Goal: Task Accomplishment & Management: Use online tool/utility

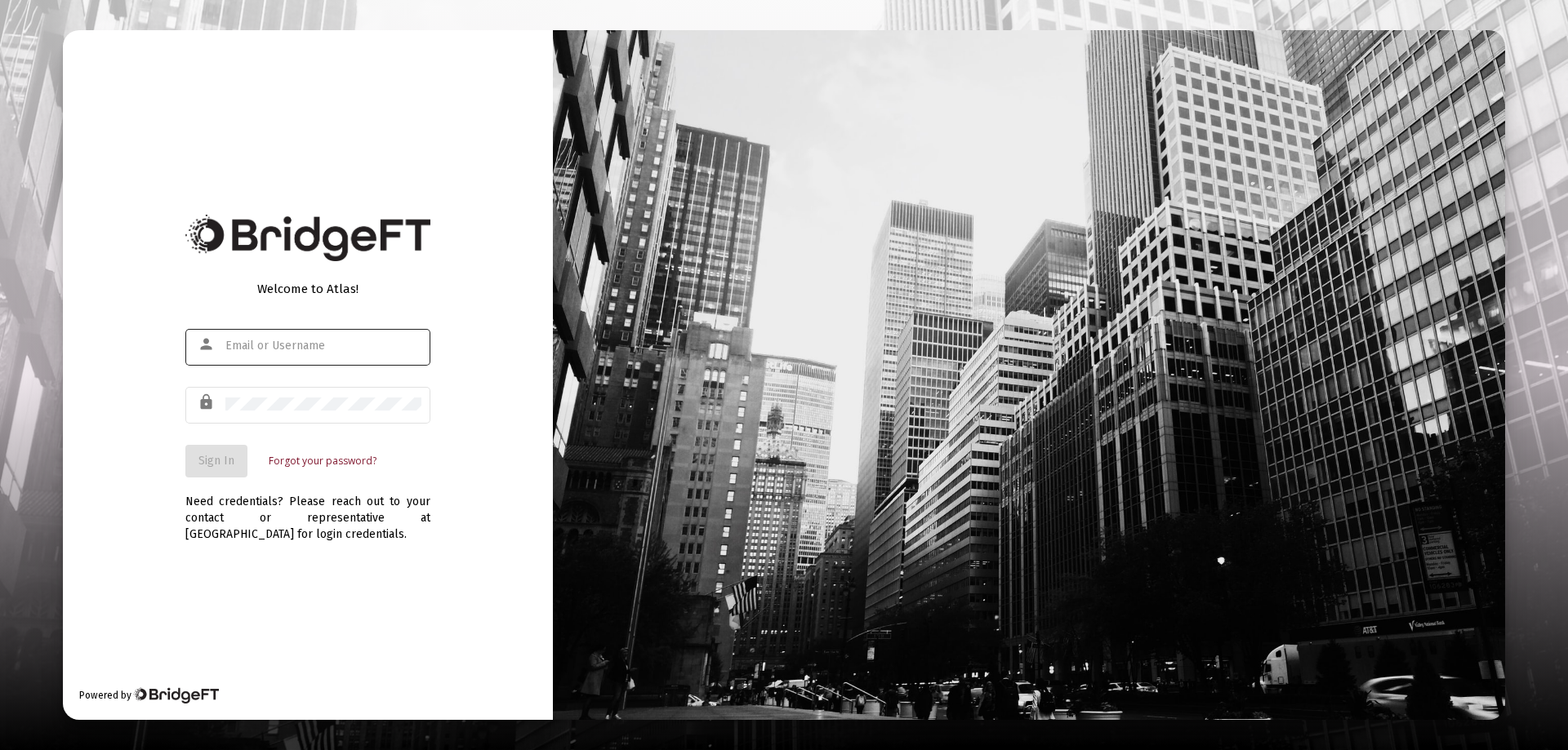
click at [241, 337] on div at bounding box center [323, 346] width 196 height 40
click at [244, 345] on input "text" at bounding box center [323, 346] width 196 height 13
type input "[PERSON_NAME][EMAIL_ADDRESS][DOMAIN_NAME]"
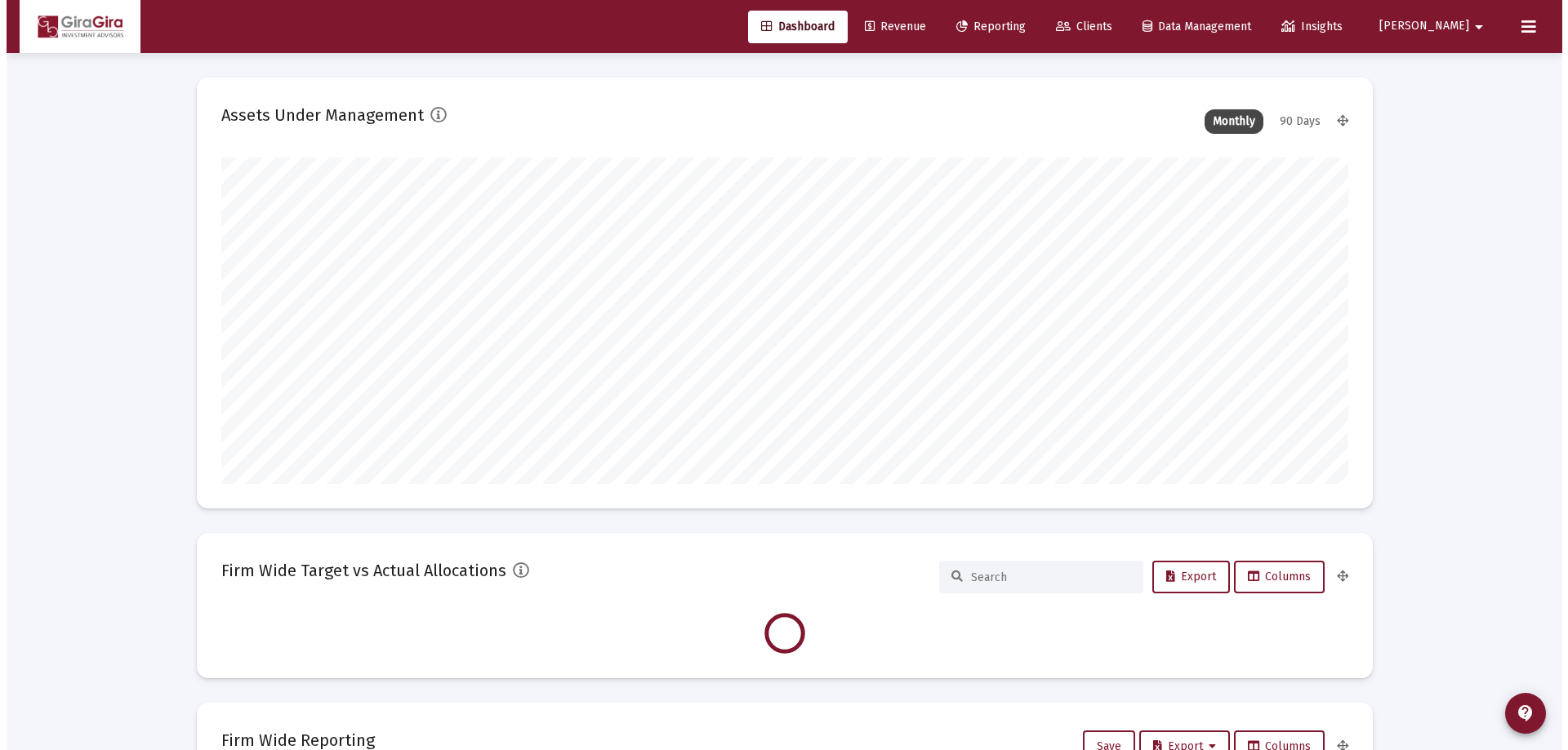
scroll to position [327, 1127]
click at [1019, 23] on span "Reporting" at bounding box center [984, 26] width 69 height 14
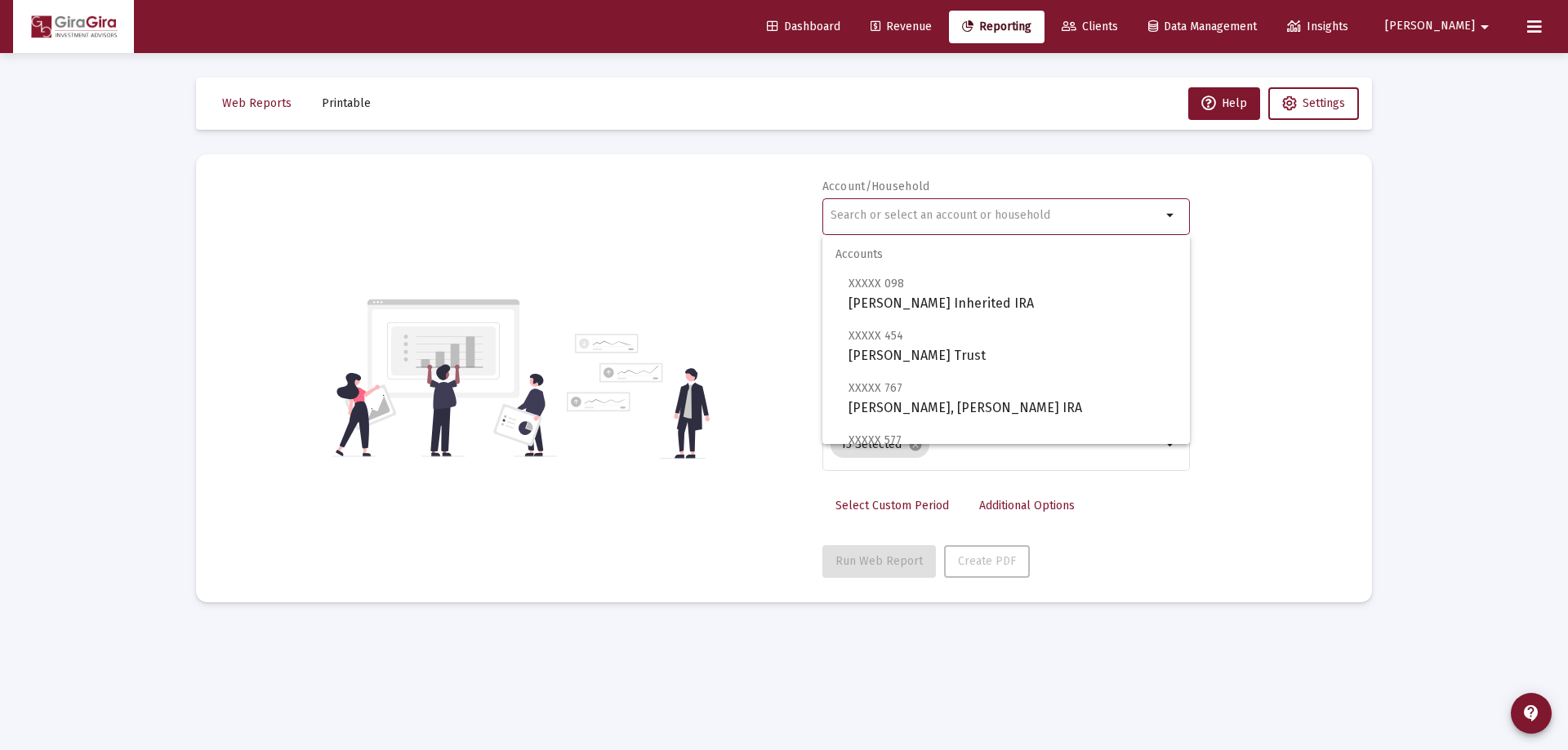
click at [849, 215] on input "text" at bounding box center [995, 215] width 330 height 13
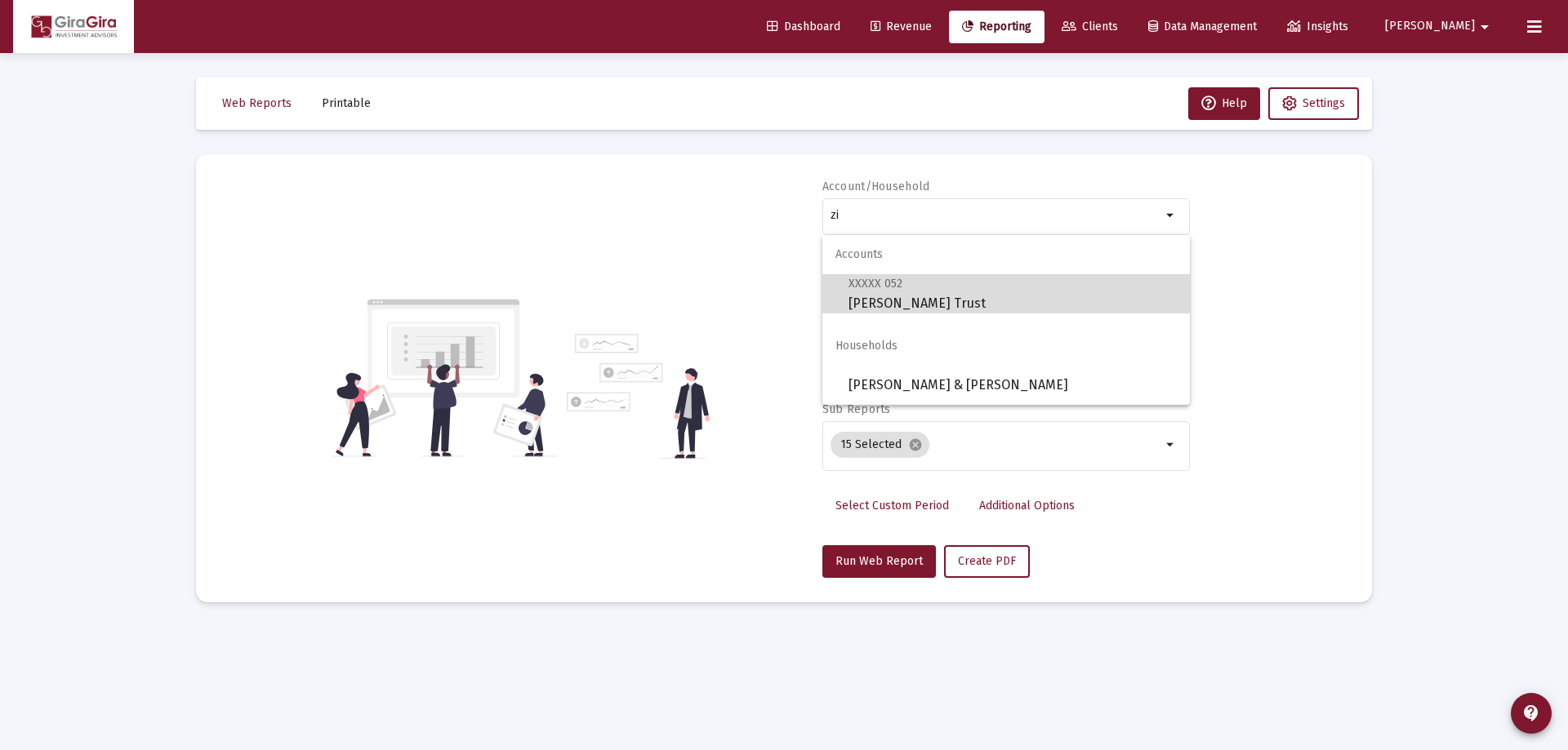
click at [866, 289] on span "XXXXX 052" at bounding box center [875, 284] width 54 height 14
type input "[PERSON_NAME] Trust"
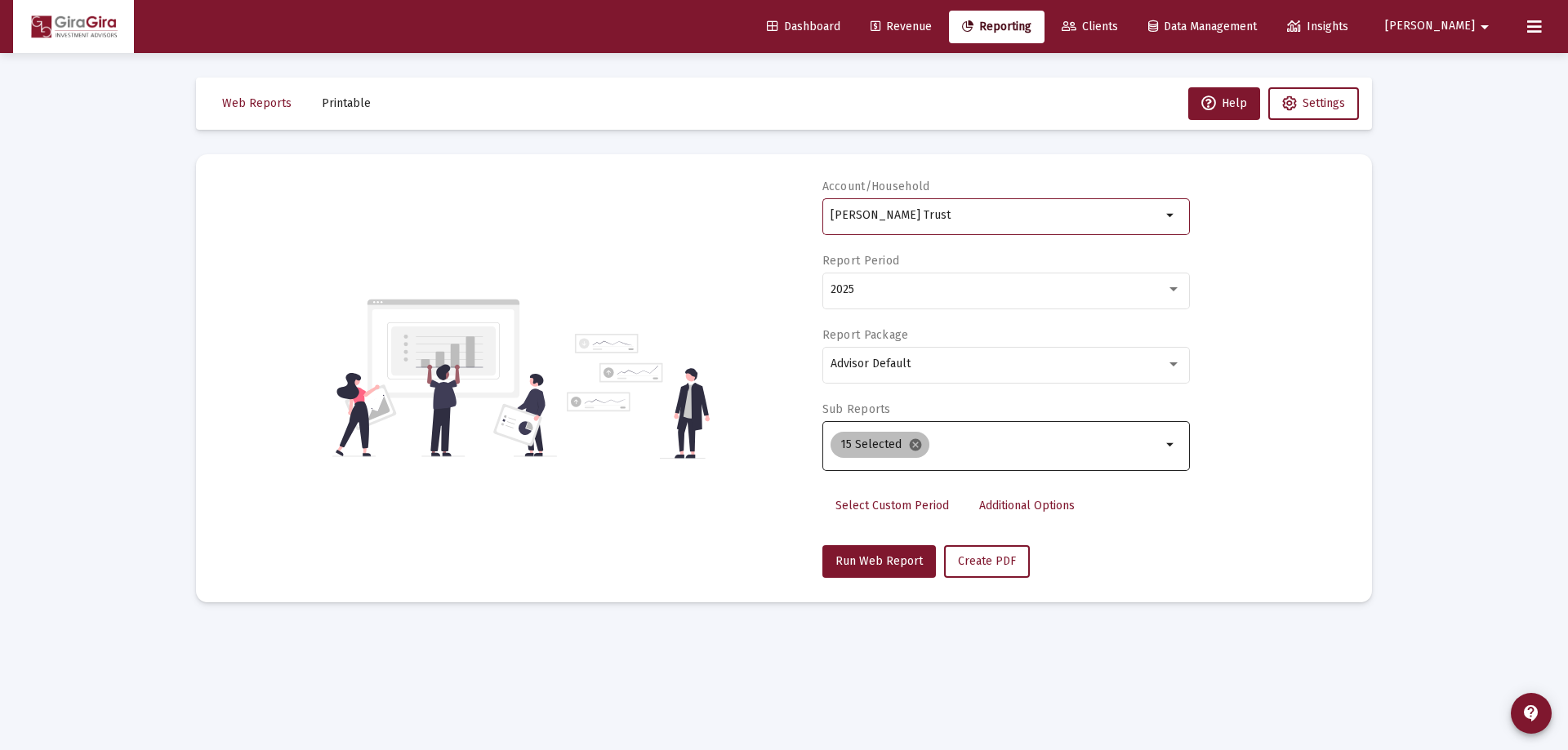
click at [908, 439] on mat-icon "cancel" at bounding box center [915, 444] width 15 height 15
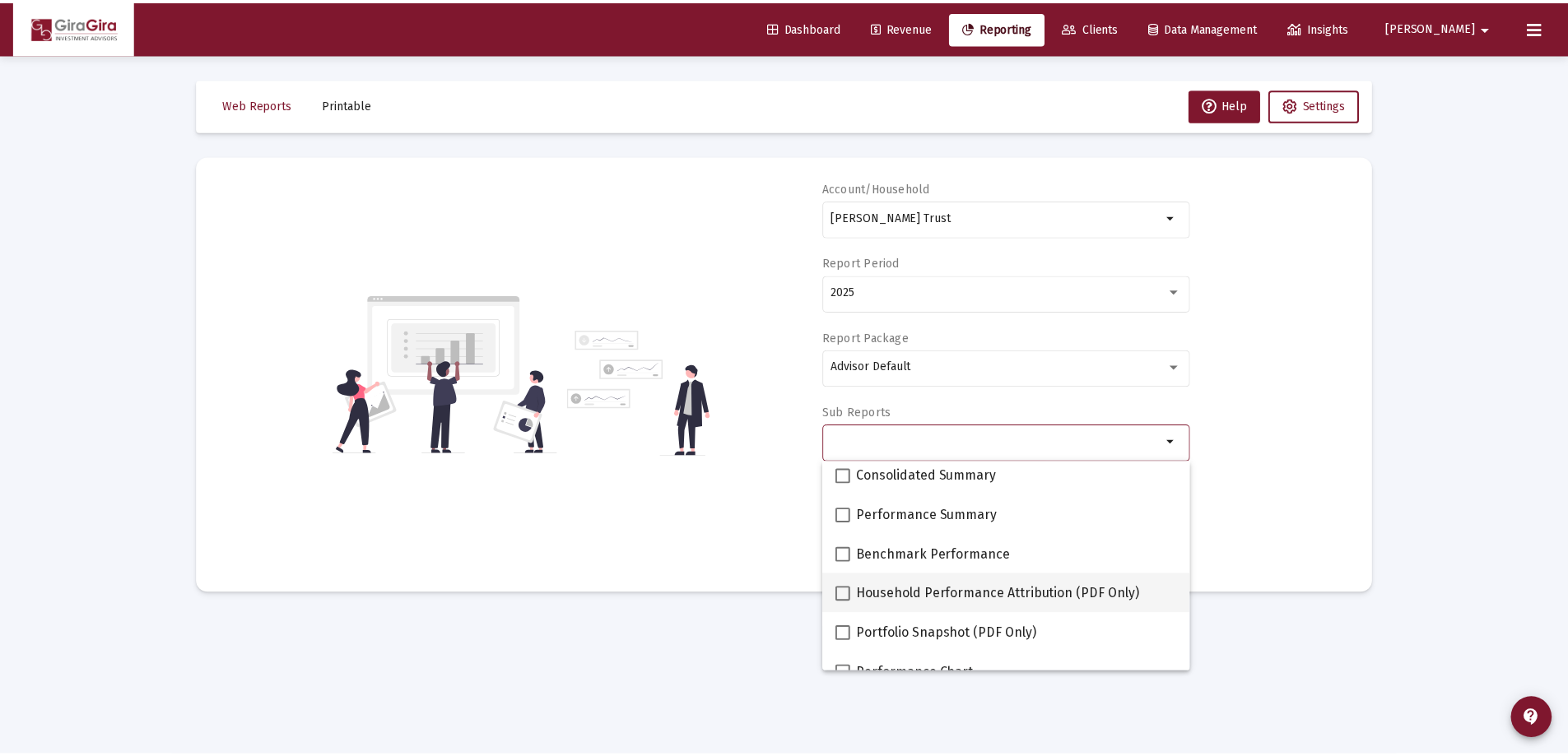
scroll to position [82, 0]
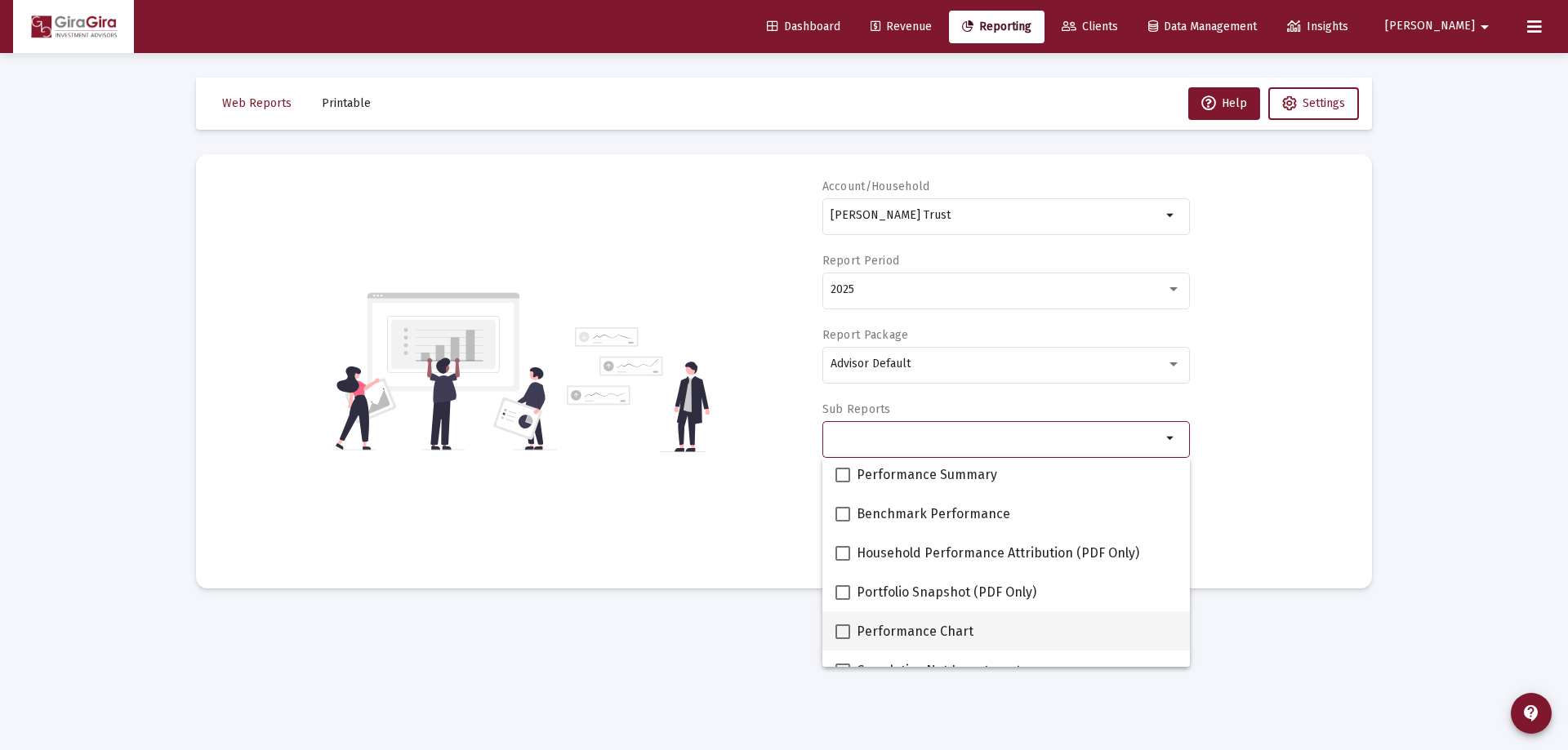
click at [841, 631] on span at bounding box center [842, 631] width 15 height 15
click at [842, 639] on input "Performance Chart" at bounding box center [842, 639] width 1 height 1
checkbox input "true"
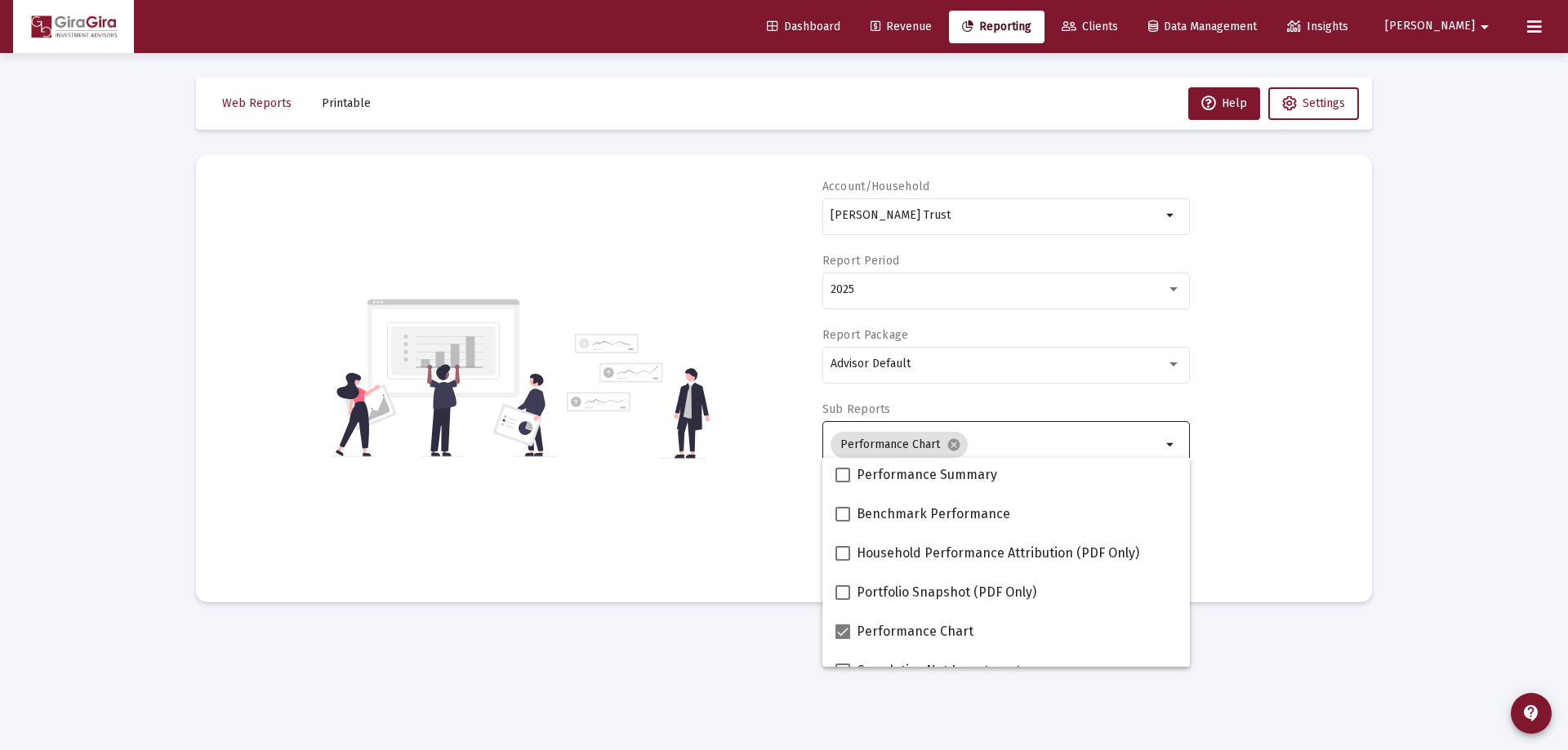
click at [1300, 468] on div "Account/Household [PERSON_NAME] Trust arrow_drop_down Report Period 2025 Report…" at bounding box center [784, 379] width 1127 height 400
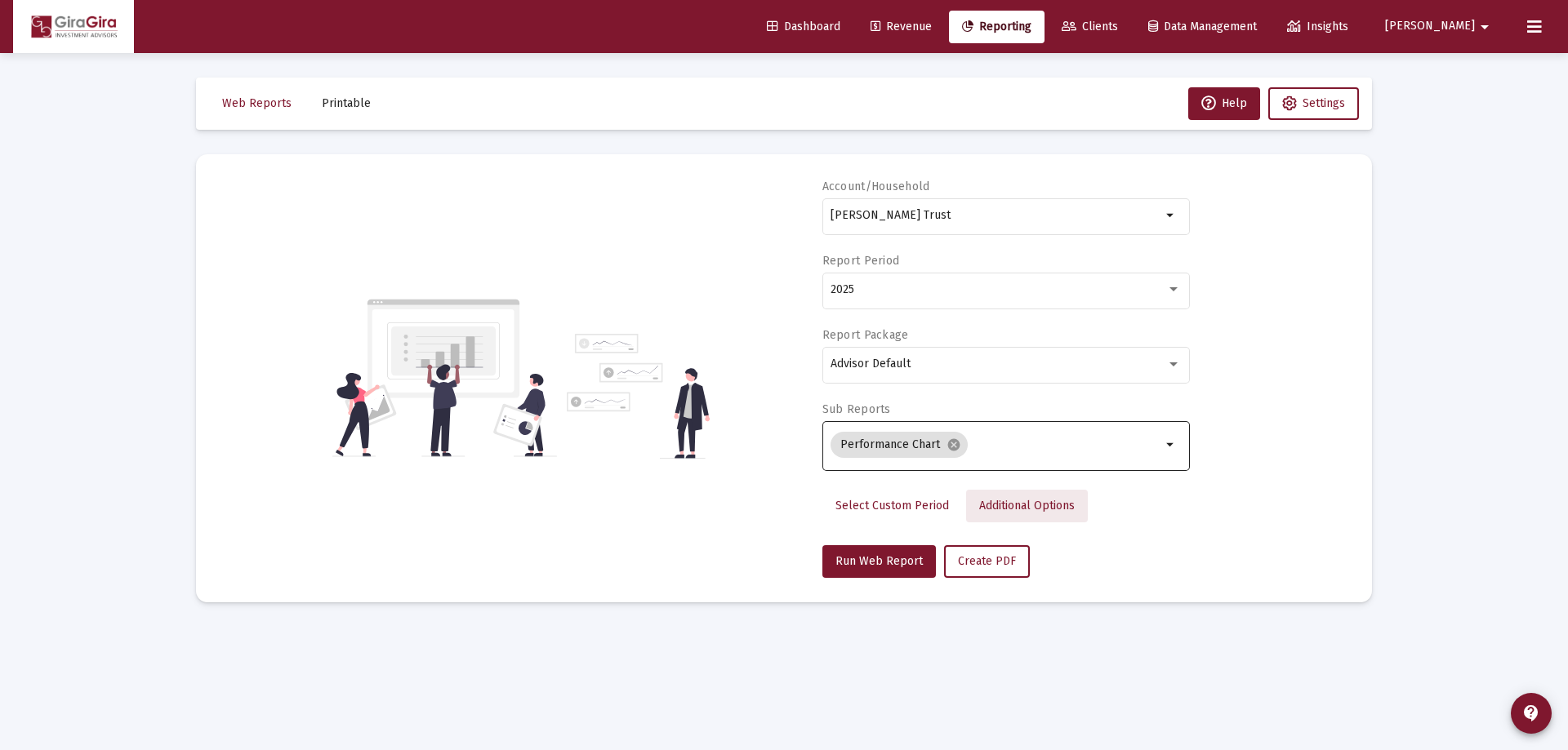
drag, startPoint x: 1051, startPoint y: 498, endPoint x: 1042, endPoint y: 503, distance: 10.3
click at [1042, 503] on link "Additional Options" at bounding box center [1027, 506] width 121 height 32
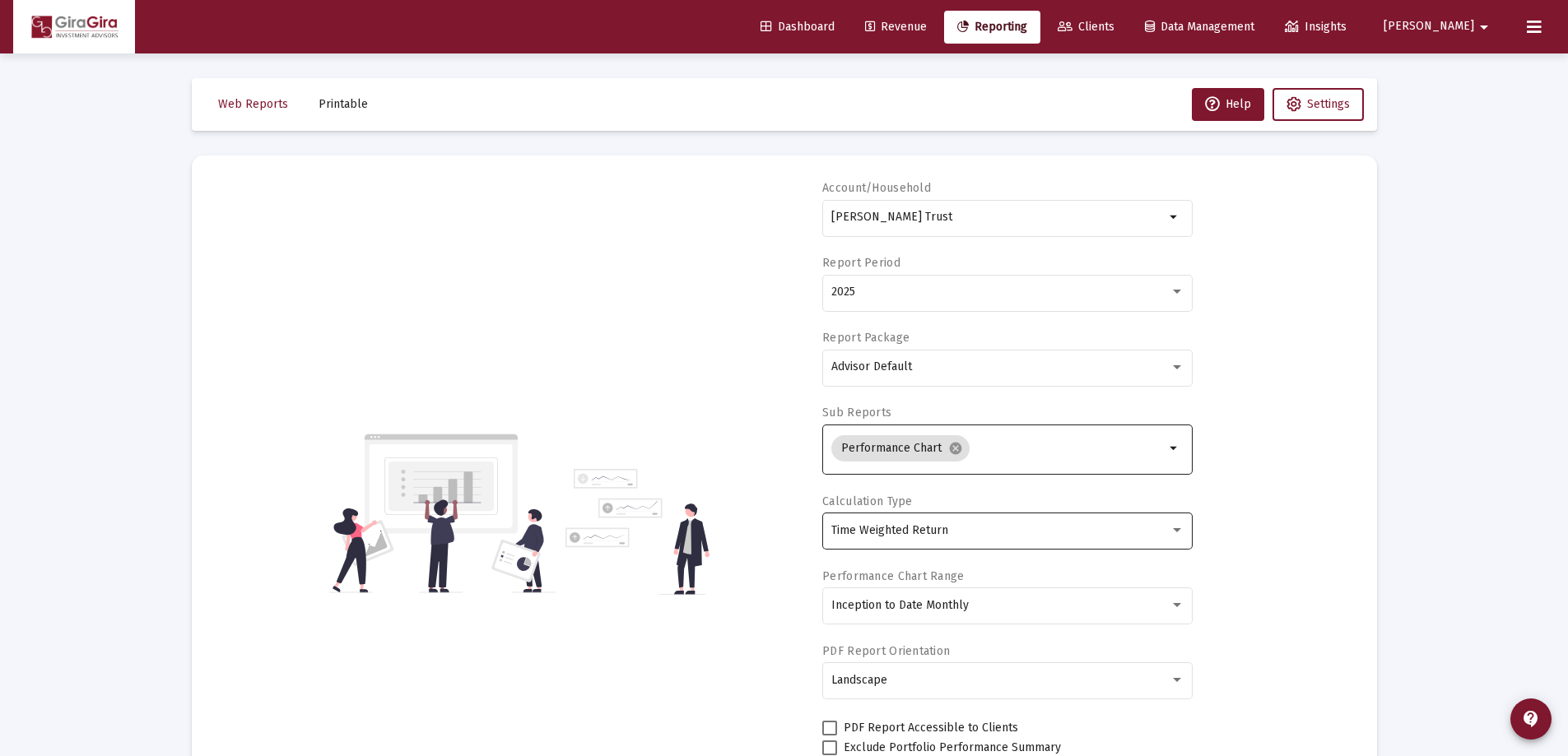
click at [960, 530] on div "Time Weighted Return" at bounding box center [1000, 530] width 338 height 13
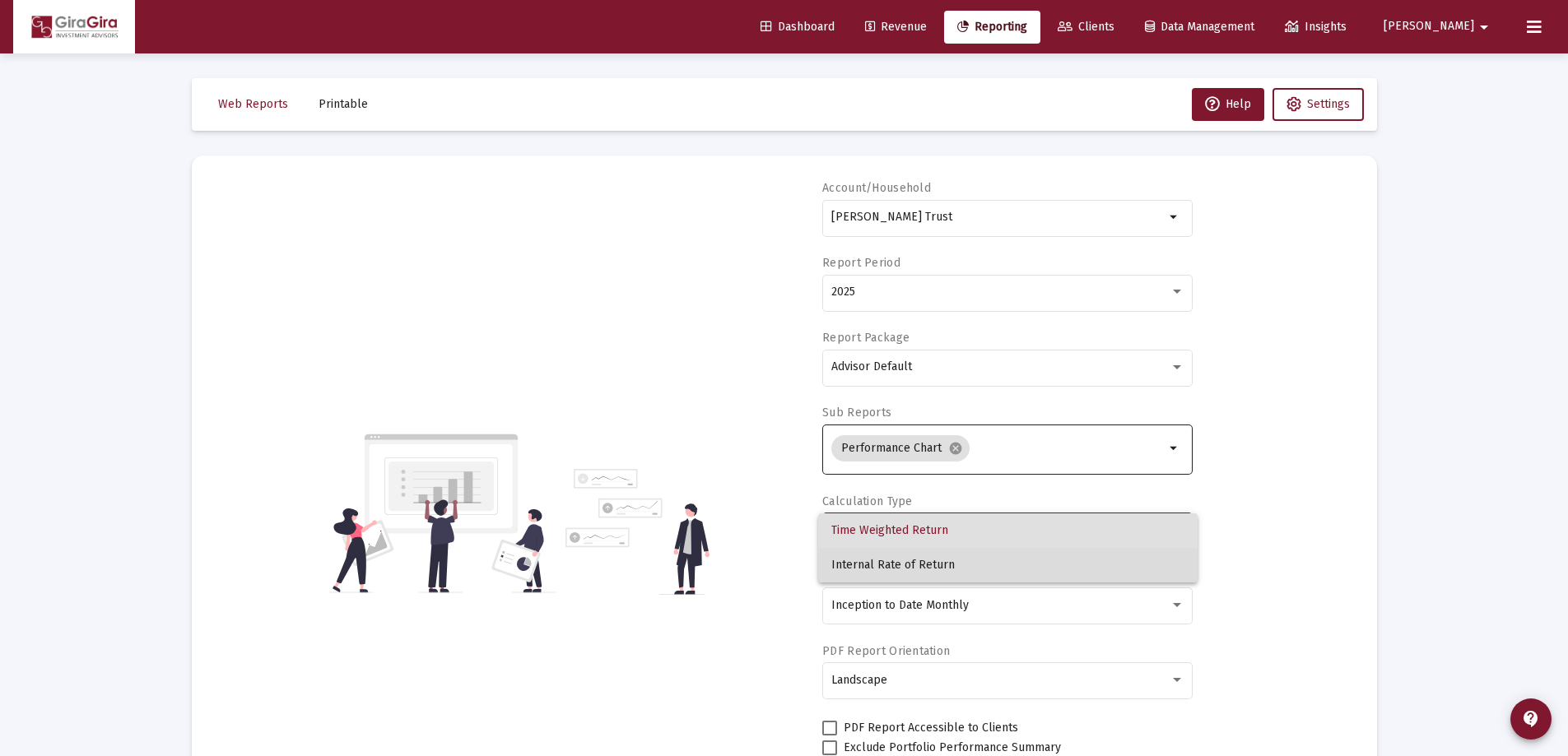
click at [936, 569] on span "Internal Rate of Return" at bounding box center [1008, 565] width 353 height 35
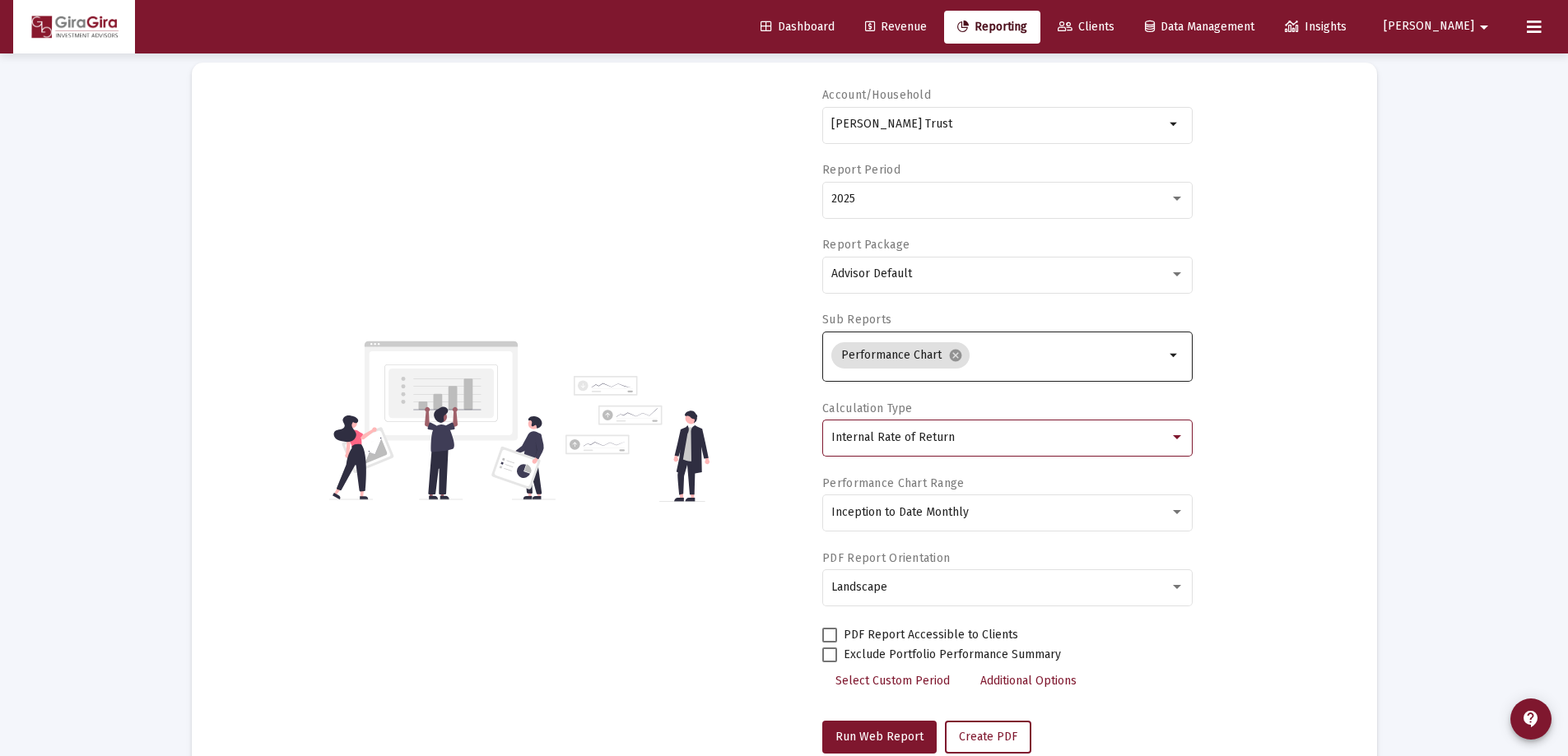
scroll to position [140, 0]
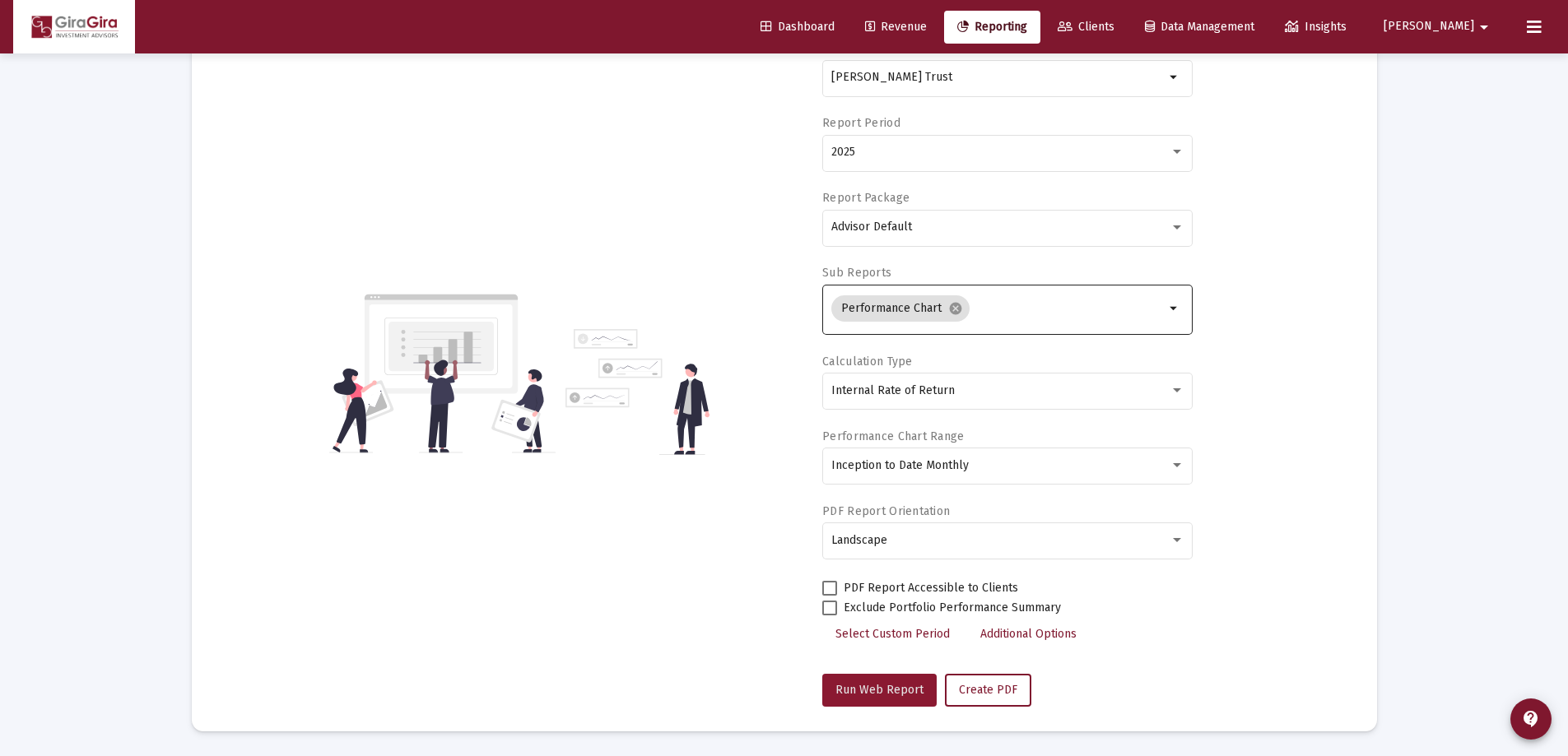
click at [883, 688] on span "Run Web Report" at bounding box center [878, 690] width 88 height 14
select select "View all"
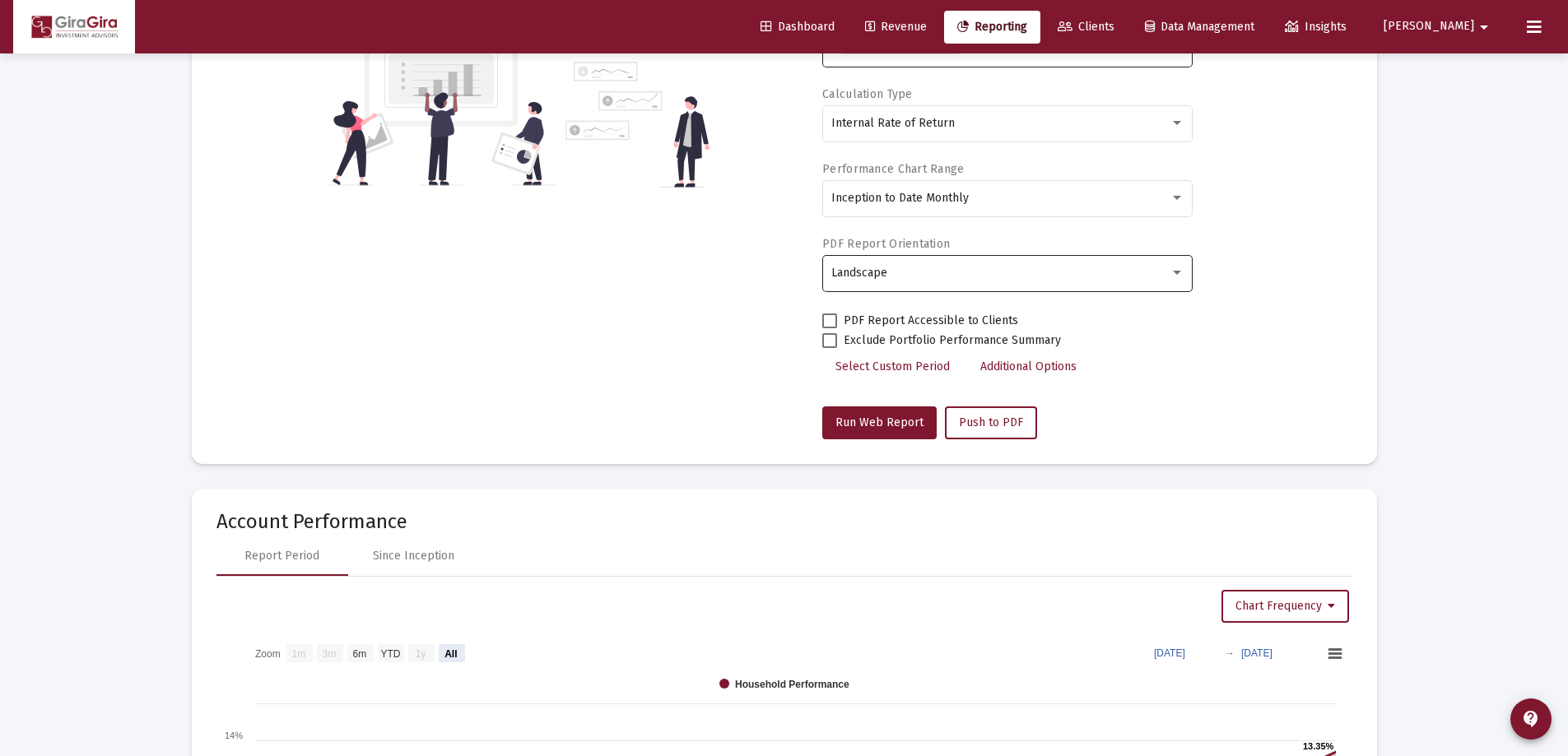
scroll to position [552, 0]
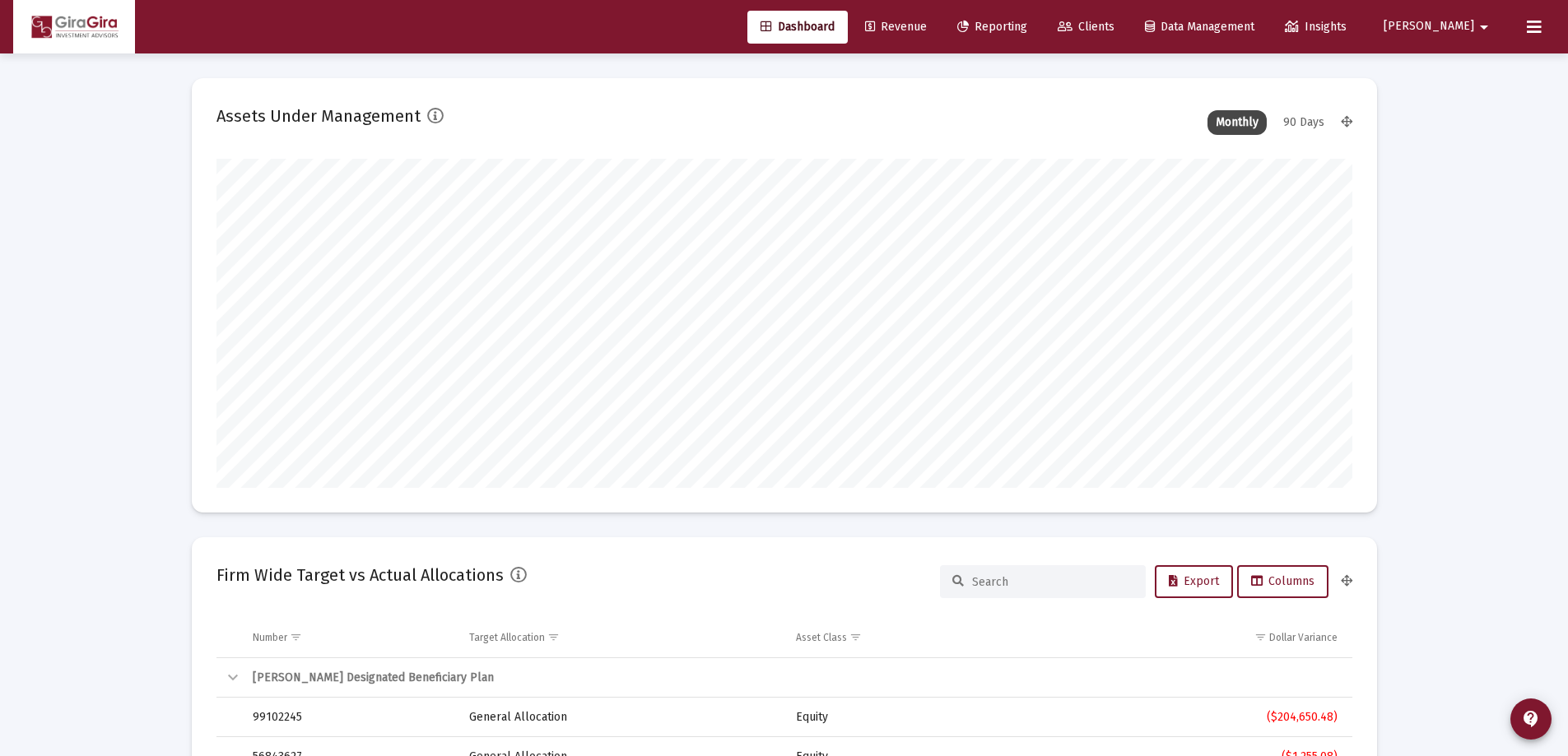
click at [1027, 25] on span "Reporting" at bounding box center [992, 27] width 70 height 14
select select "View all"
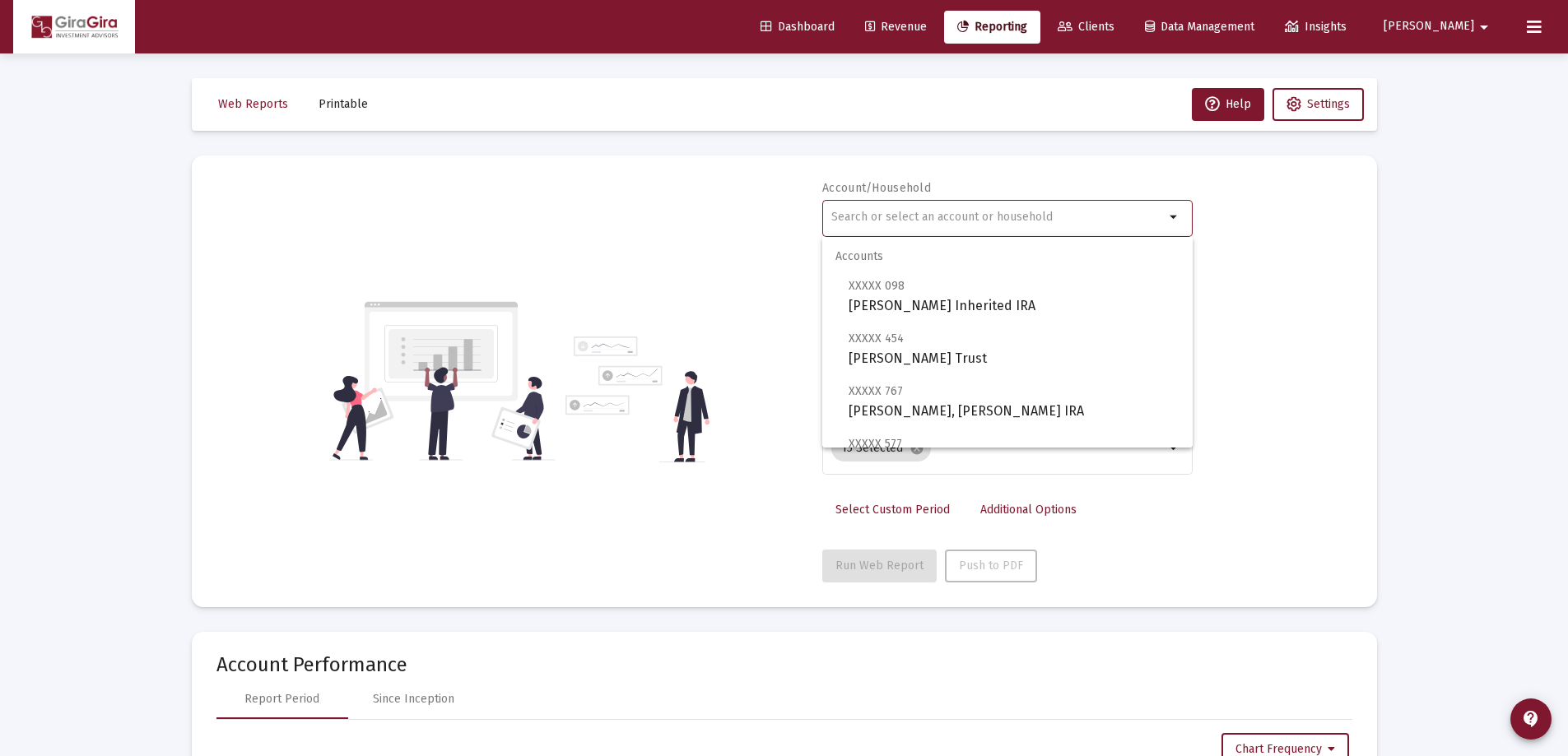
click at [859, 212] on input "text" at bounding box center [998, 217] width 333 height 13
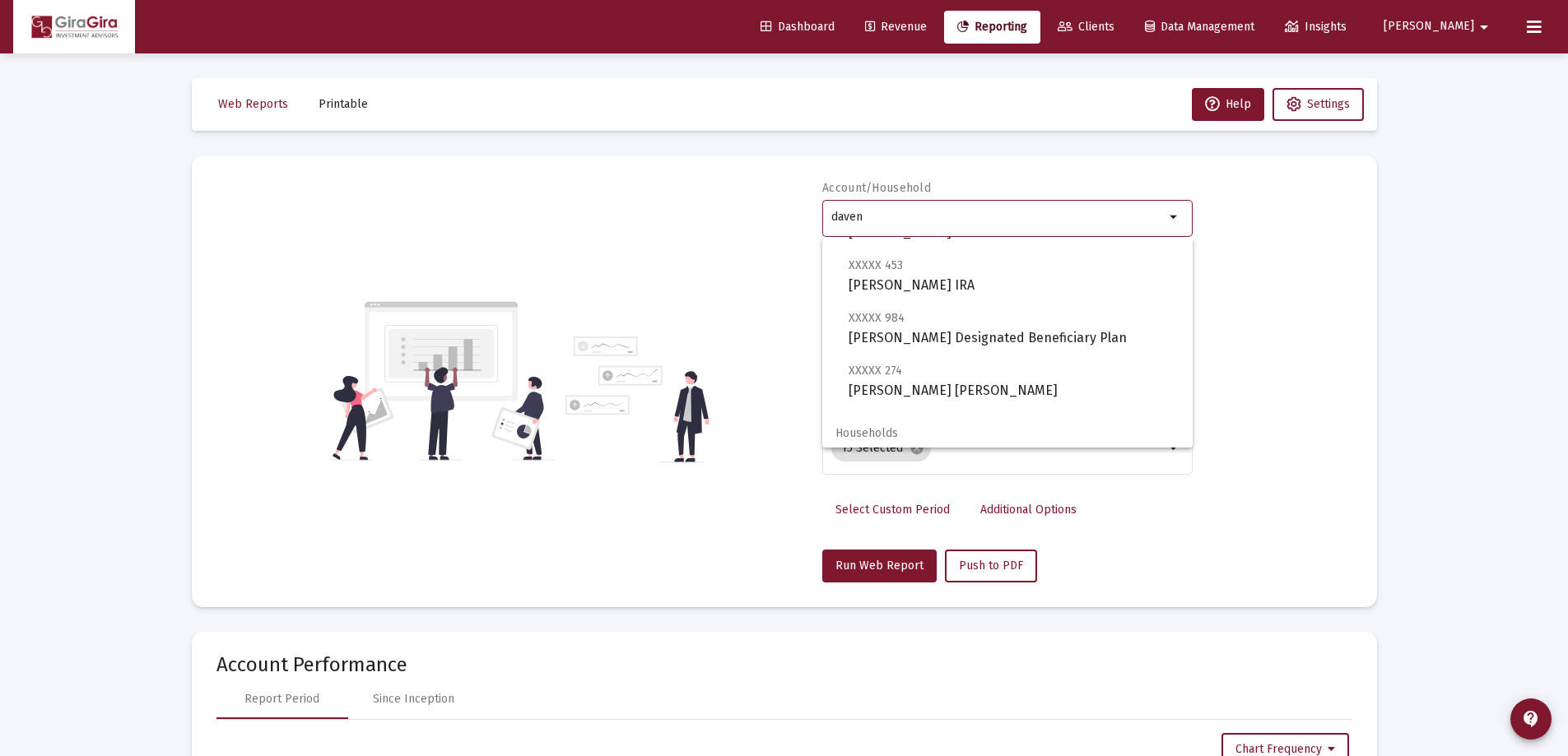
scroll to position [119, 0]
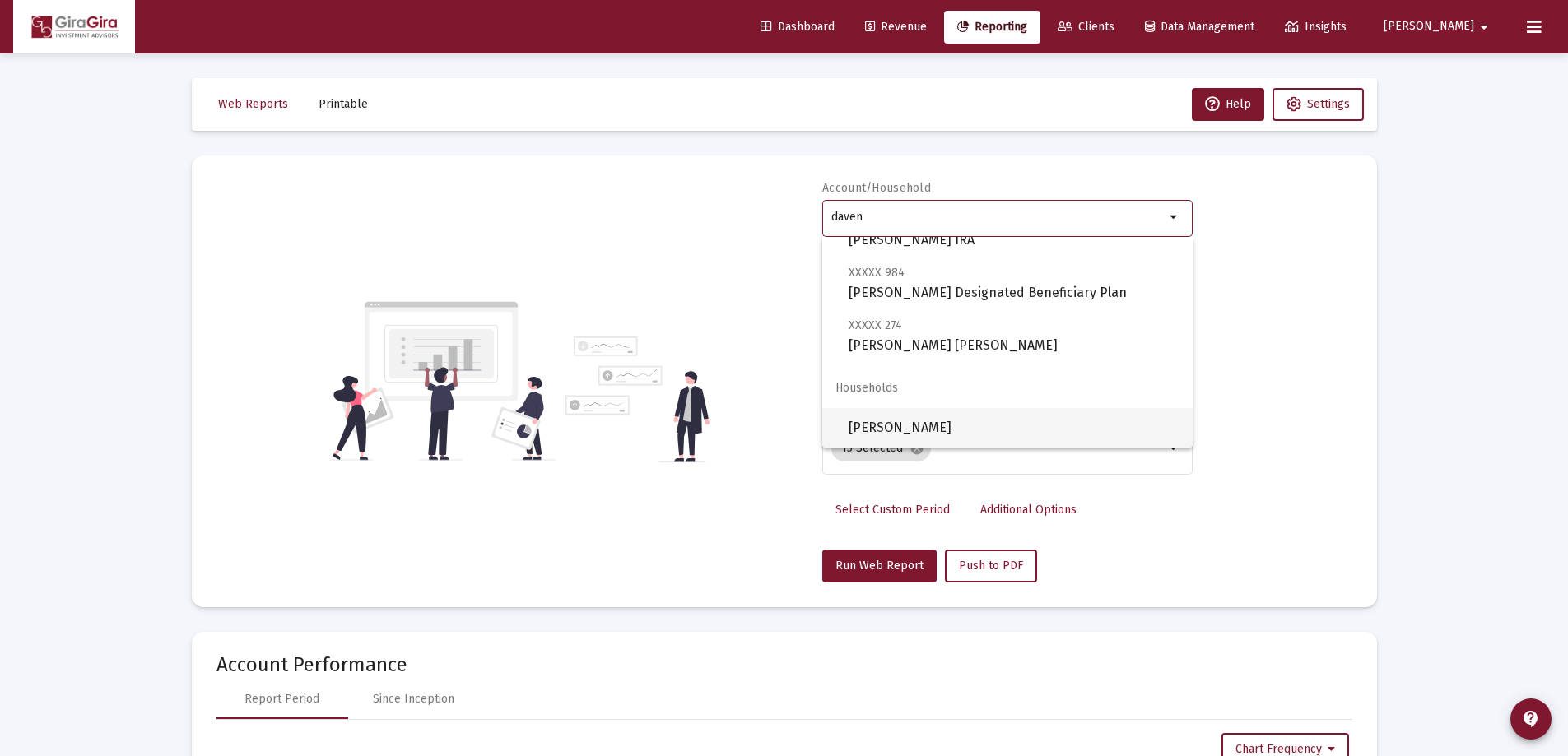
click at [910, 428] on span "[PERSON_NAME]" at bounding box center [1014, 428] width 331 height 40
type input "[PERSON_NAME]"
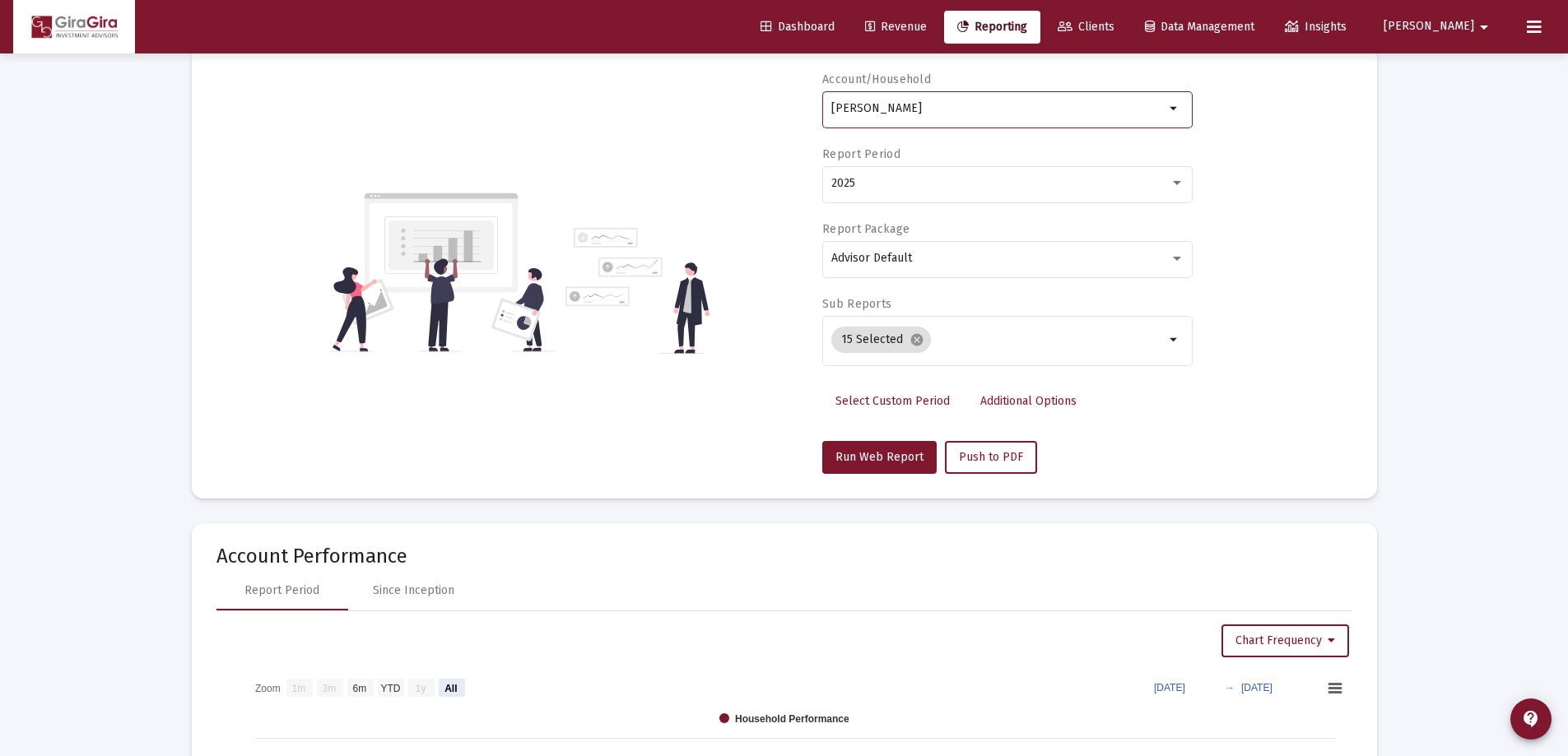
scroll to position [247, 0]
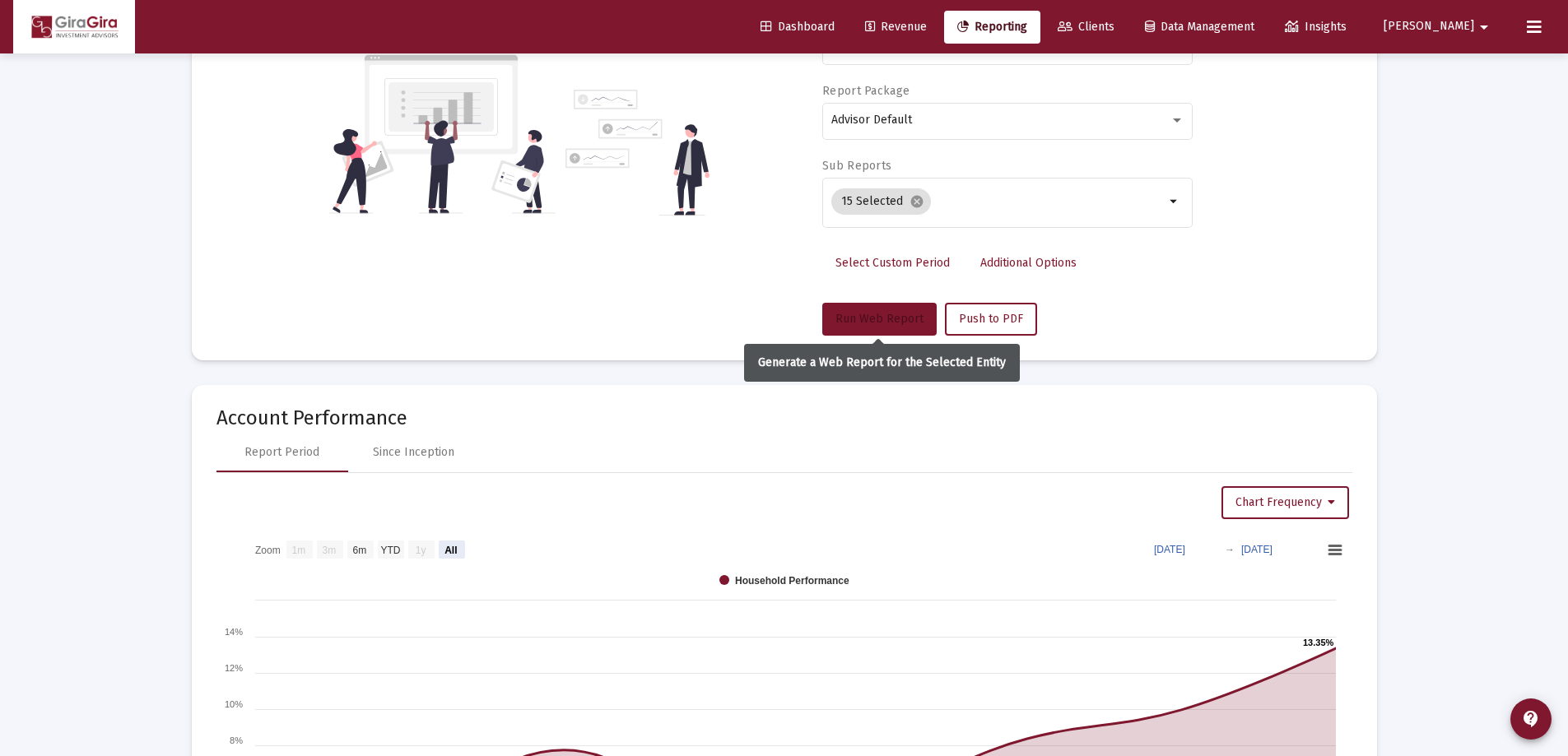
click at [876, 320] on span "Run Web Report" at bounding box center [878, 319] width 88 height 14
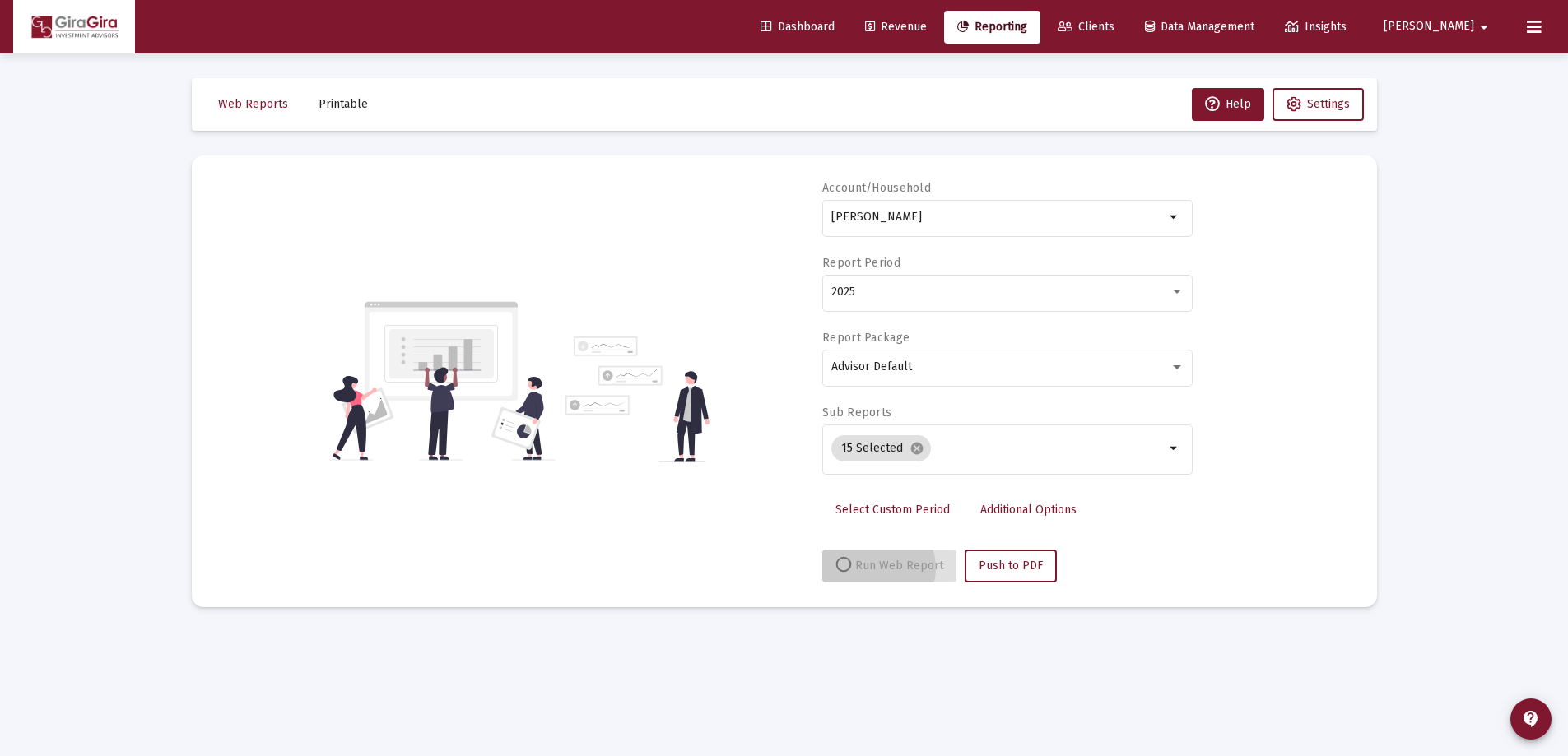
scroll to position [0, 0]
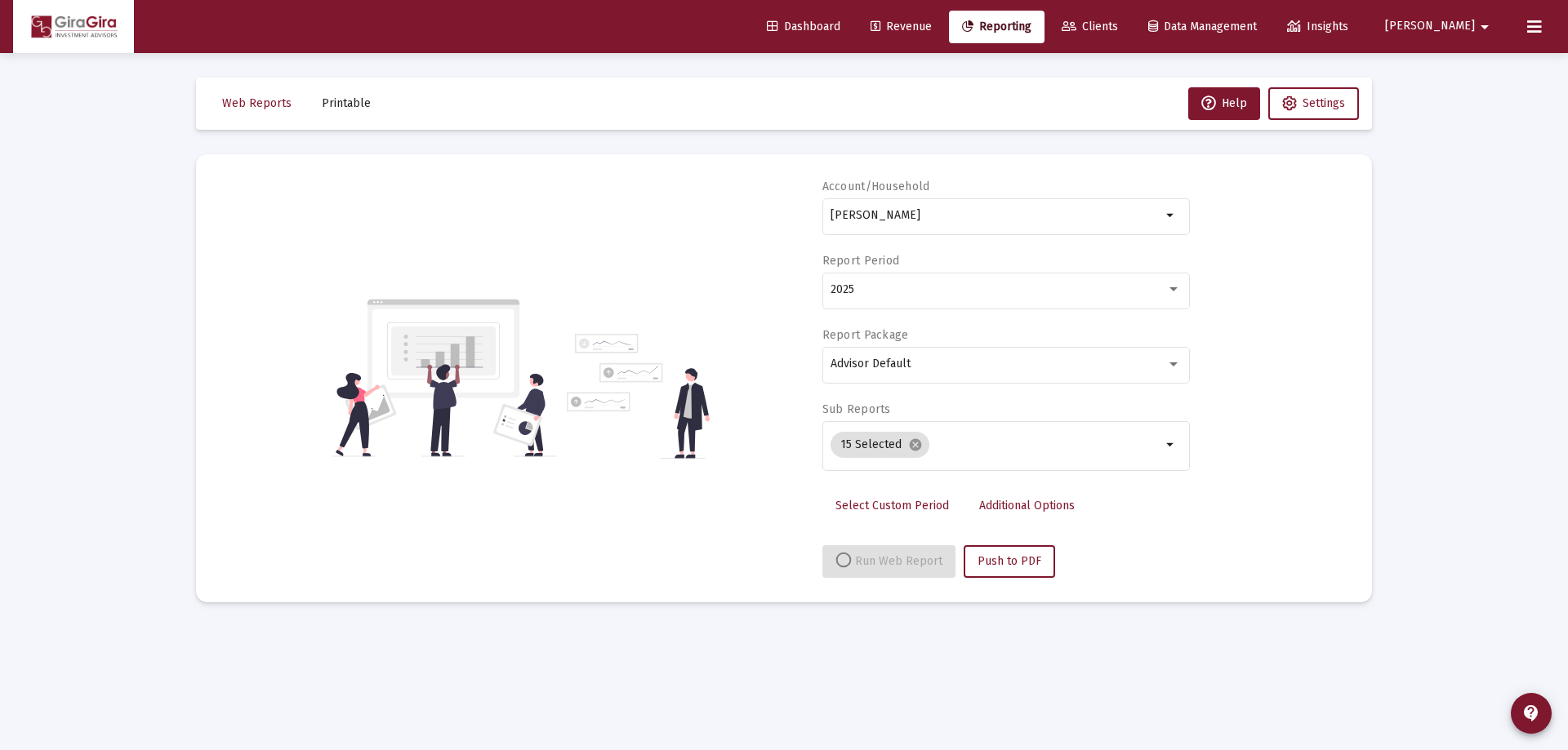
select select "View all"
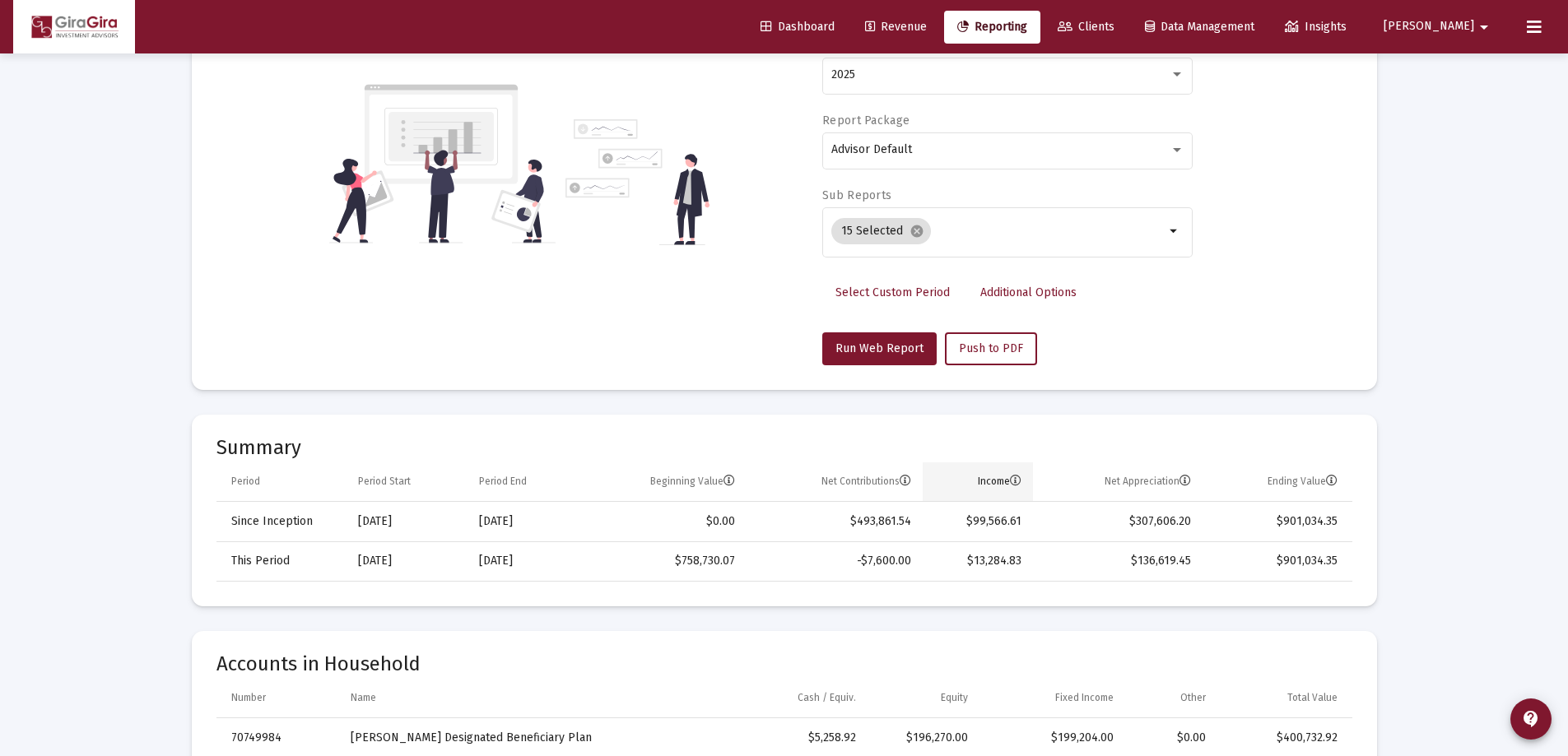
scroll to position [329, 0]
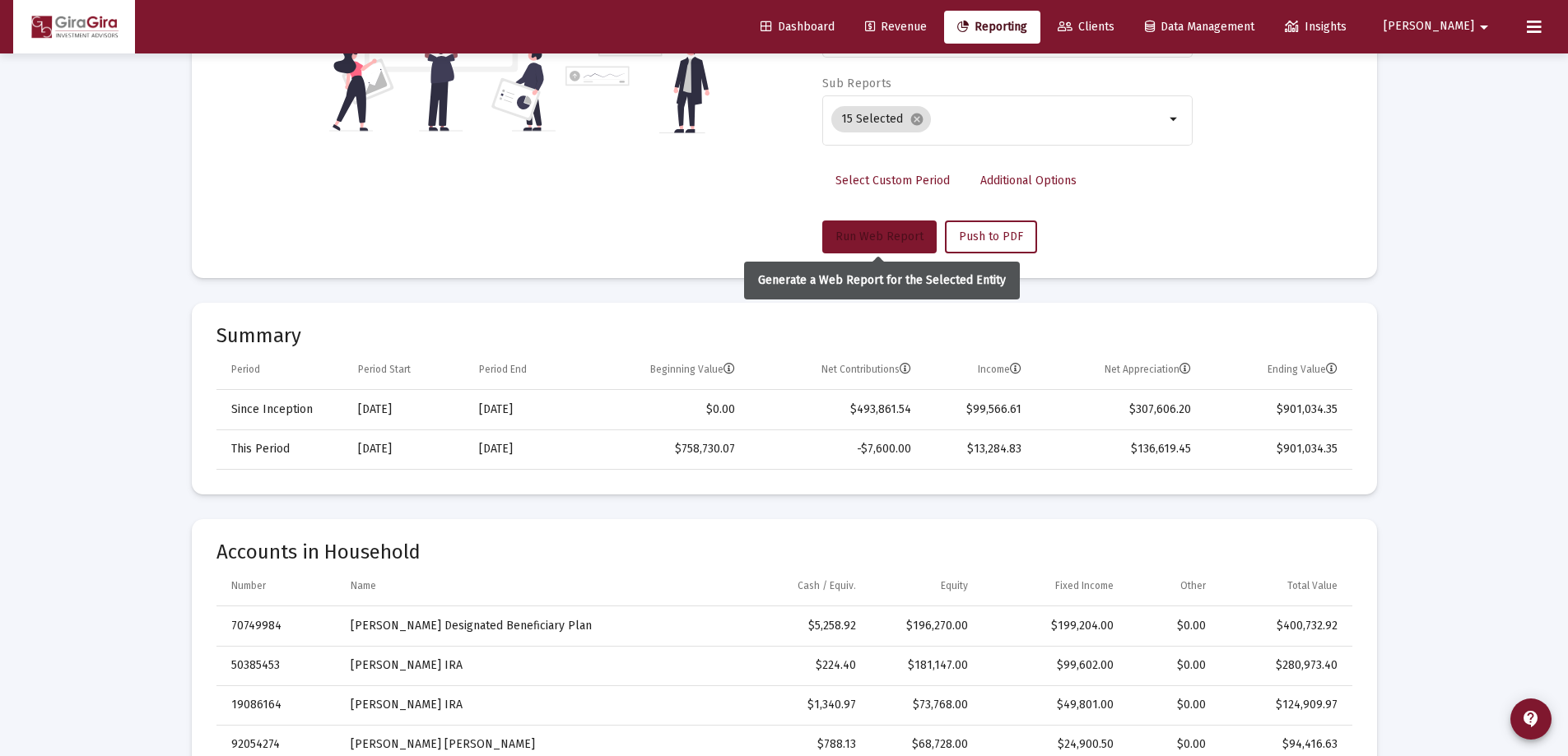
click at [884, 241] on span "Run Web Report" at bounding box center [878, 236] width 88 height 14
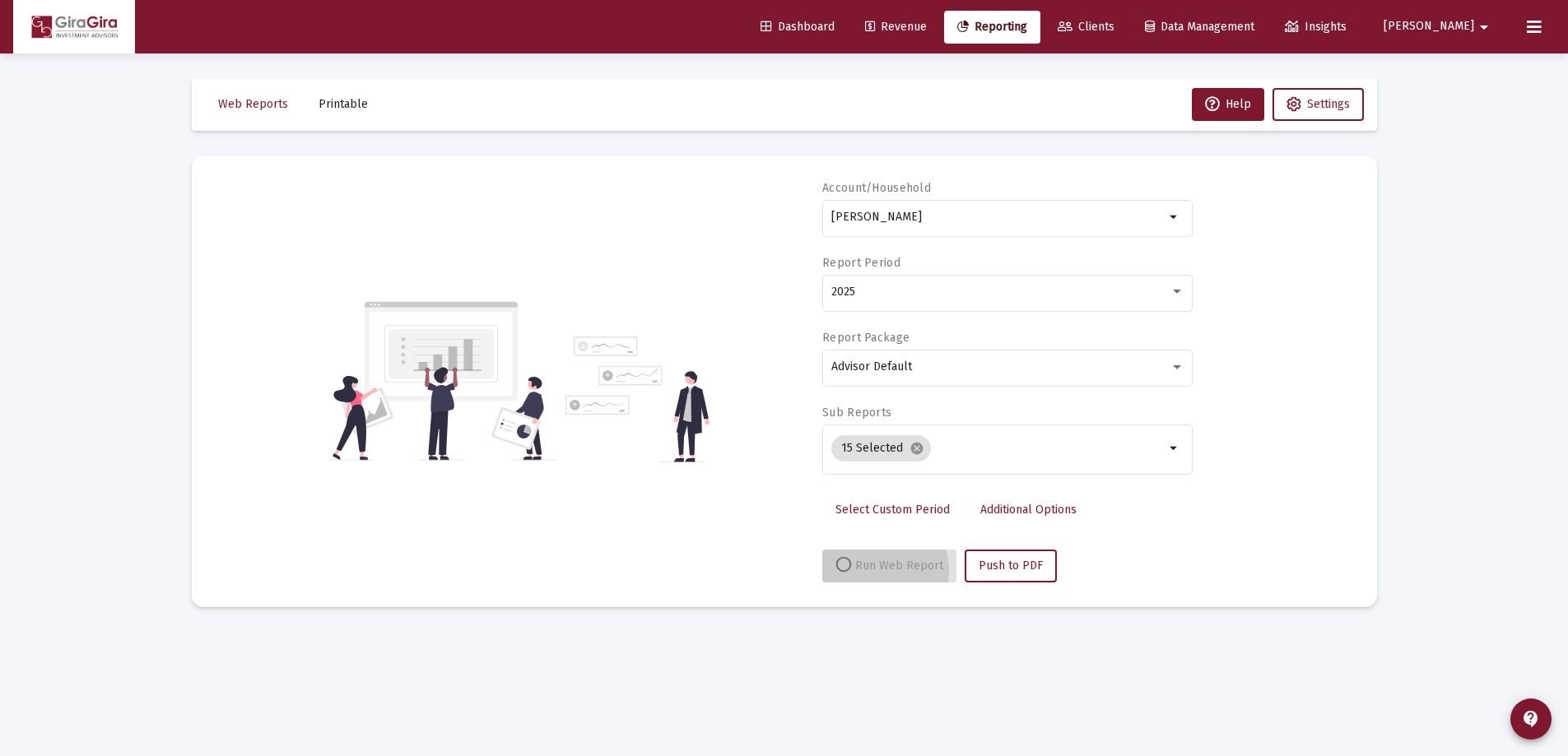
scroll to position [0, 0]
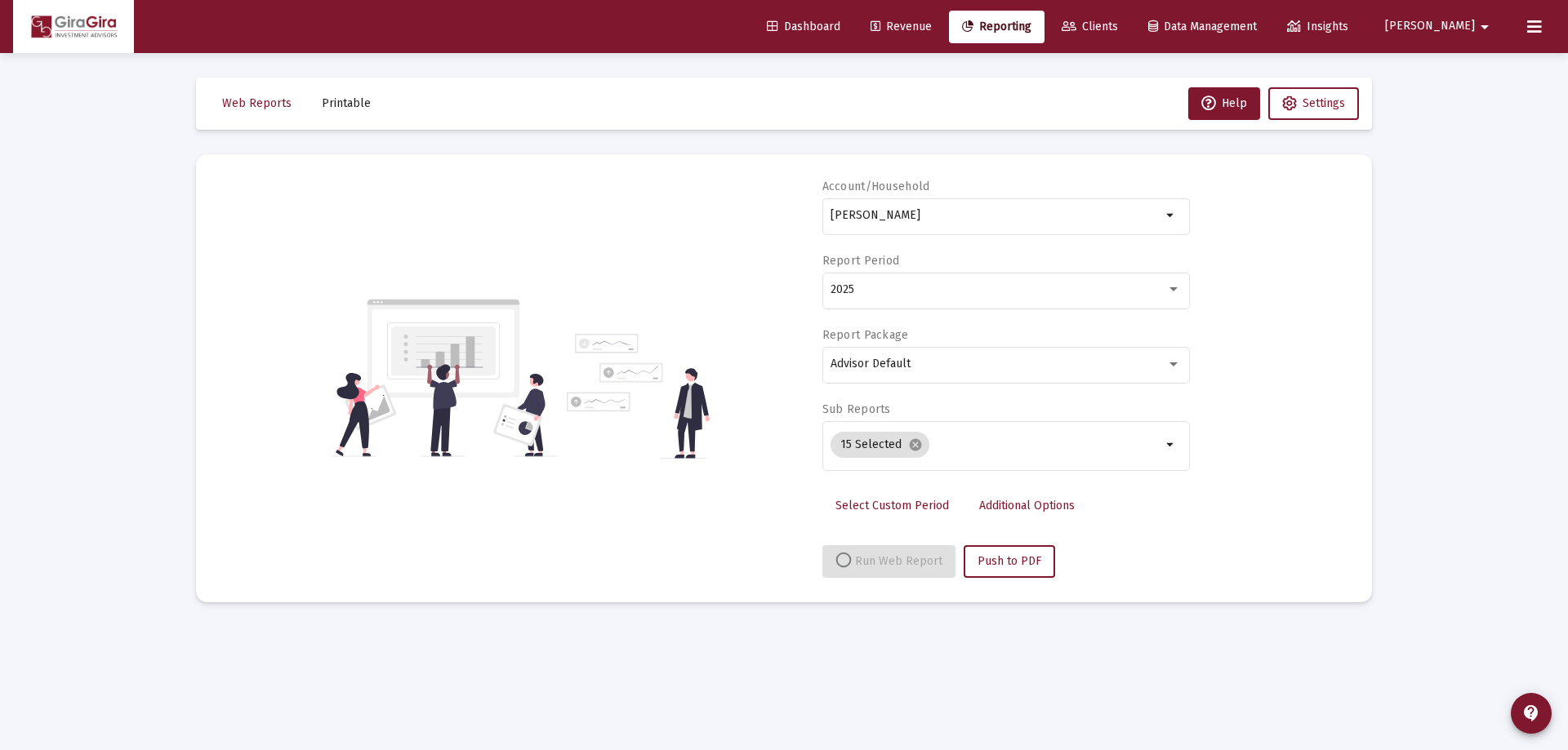
select select "View all"
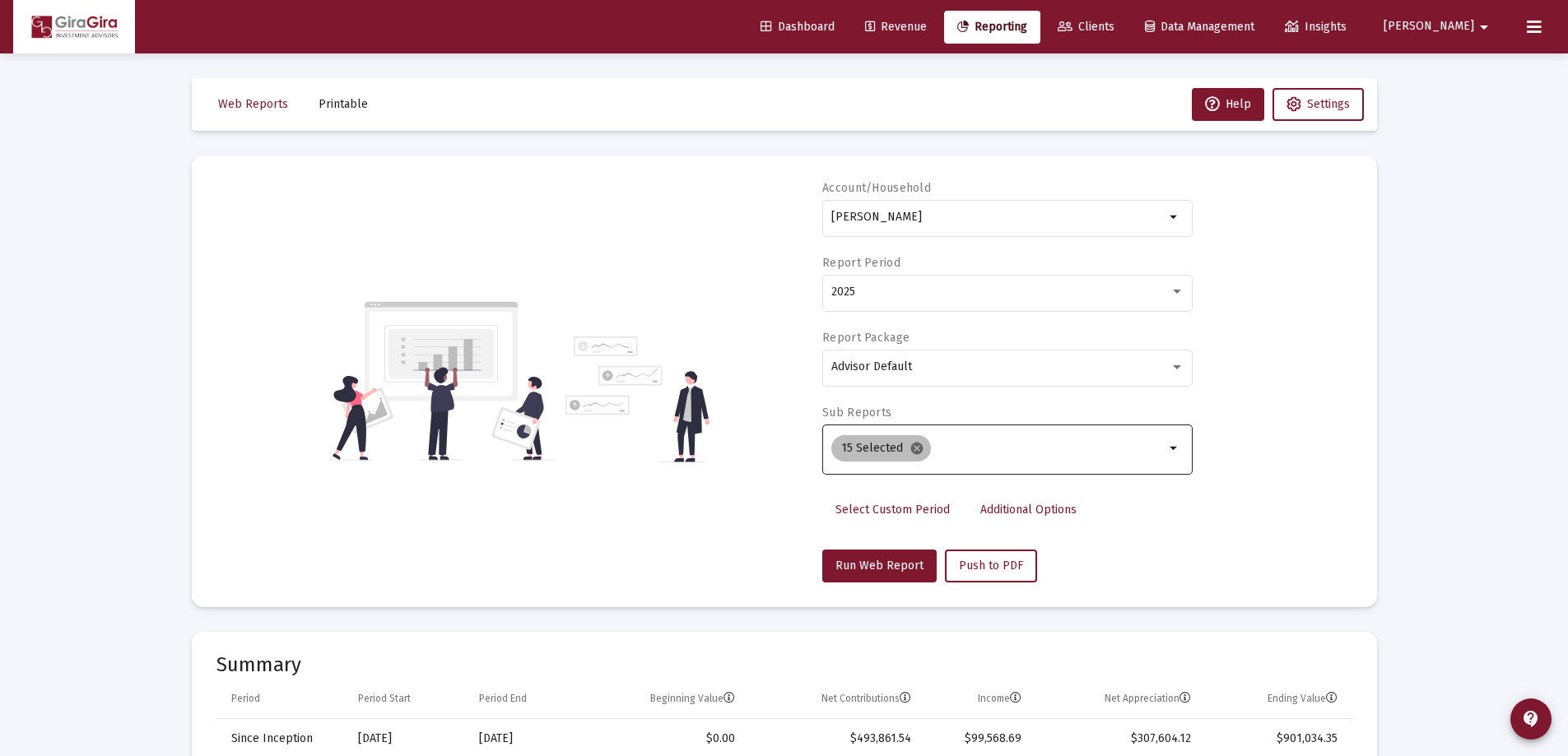
click at [914, 447] on mat-icon "cancel" at bounding box center [916, 448] width 15 height 15
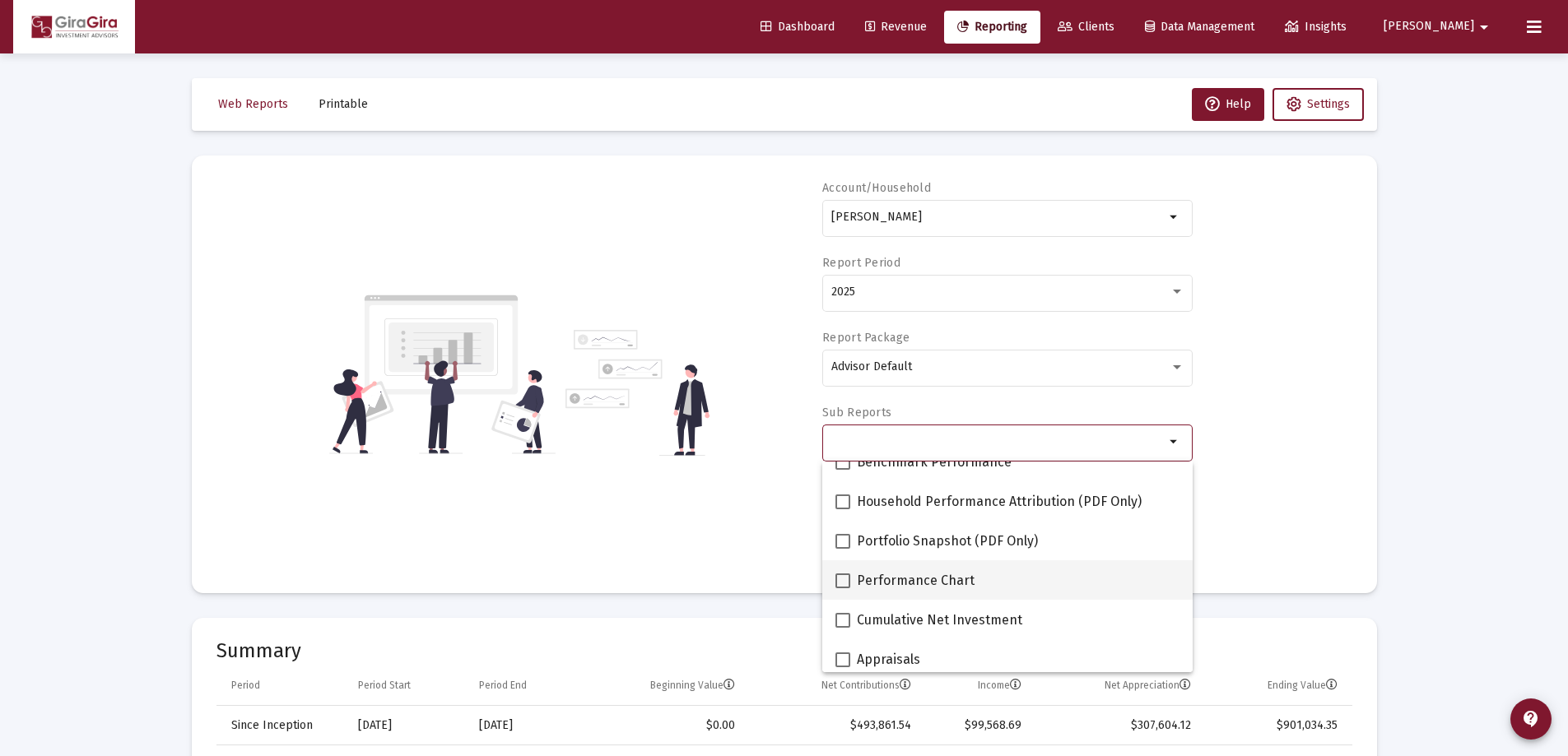
scroll to position [165, 0]
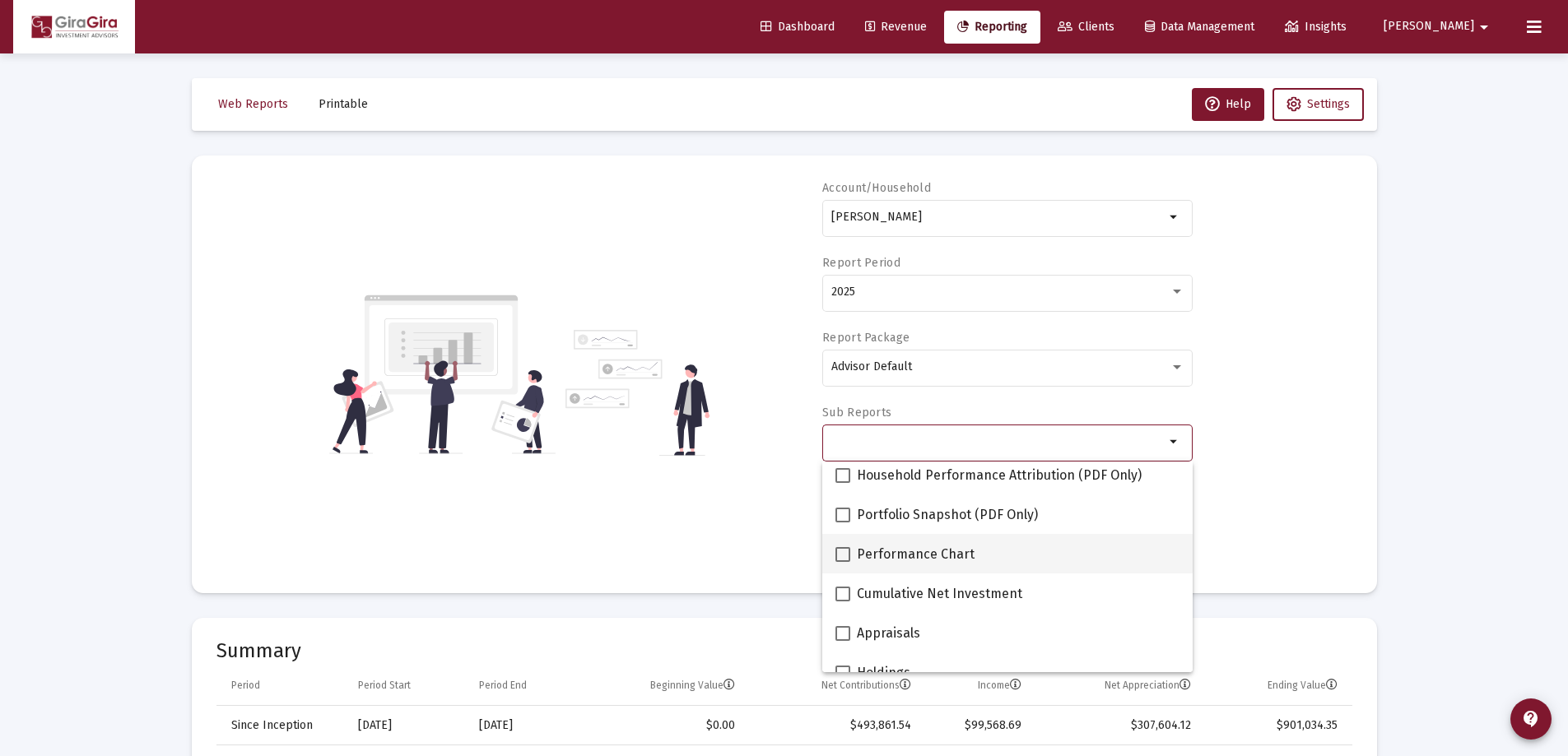
click at [843, 549] on span at bounding box center [842, 554] width 15 height 15
click at [843, 562] on input "Performance Chart" at bounding box center [842, 562] width 1 height 1
checkbox input "true"
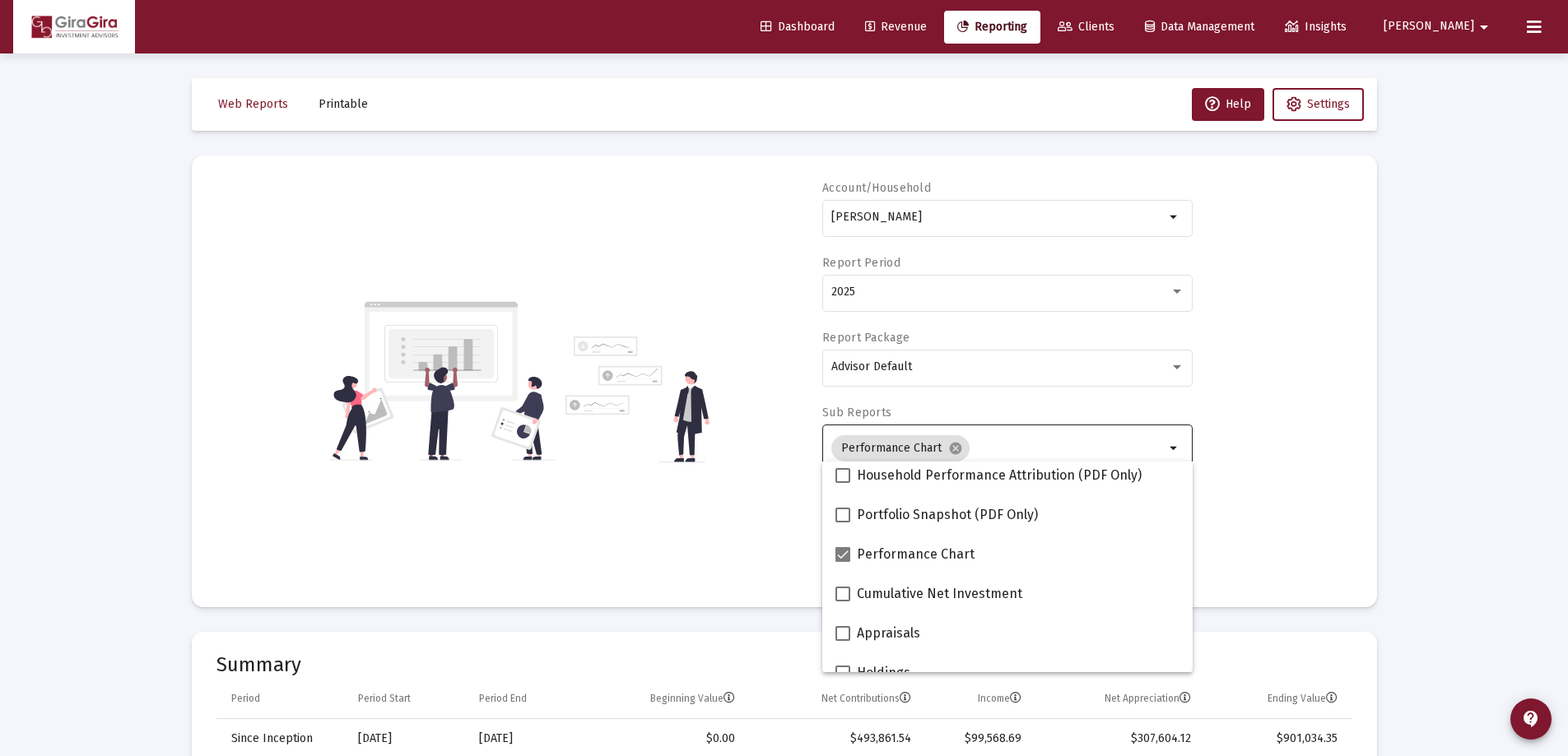
click at [1267, 489] on div "Account/[PERSON_NAME][GEOGRAPHIC_DATA] Household arrow_drop_down Report Period …" at bounding box center [784, 382] width 1136 height 403
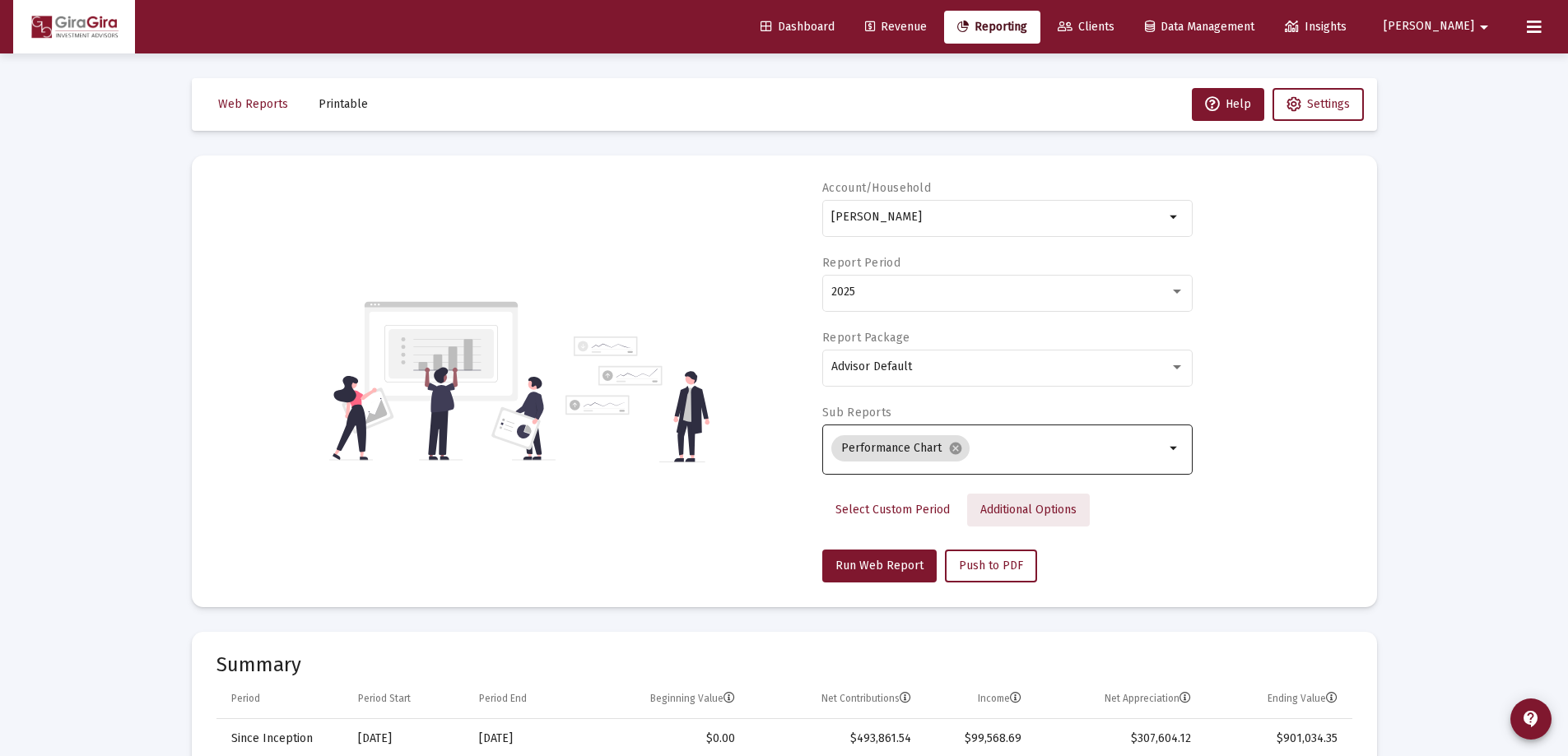
click at [1012, 508] on span "Additional Options" at bounding box center [1028, 510] width 97 height 14
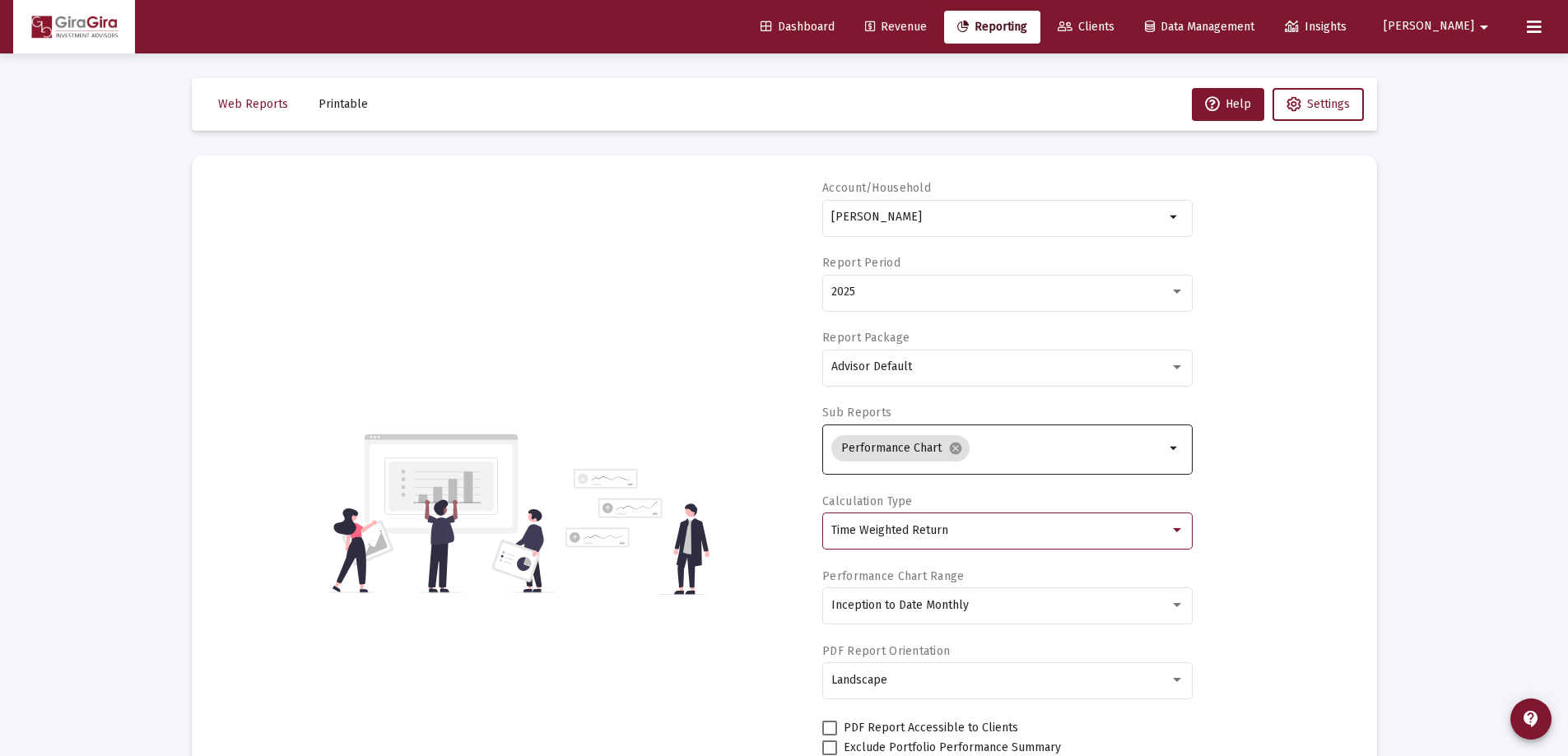
click at [915, 528] on span "Time Weighted Return" at bounding box center [890, 530] width 117 height 14
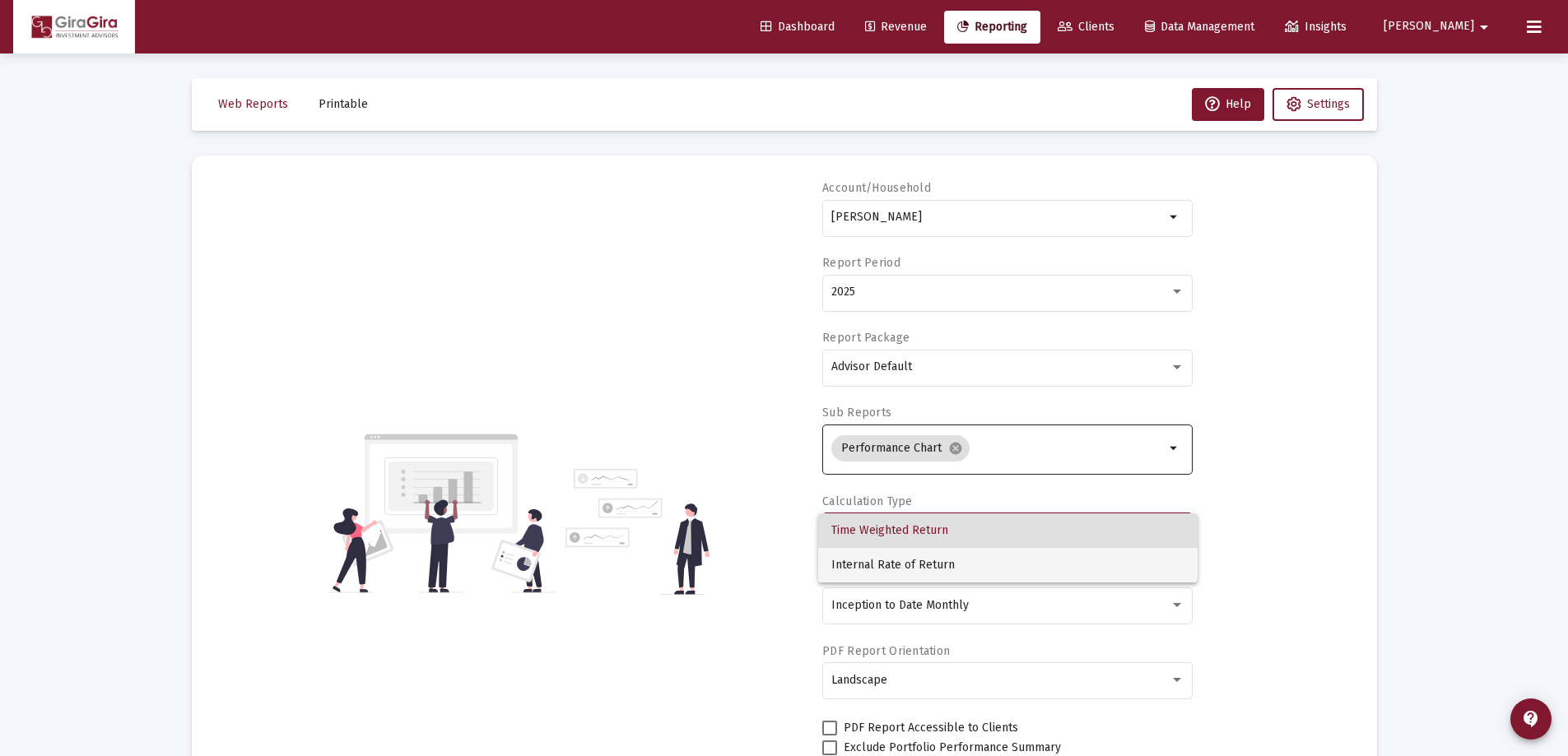
click at [893, 564] on span "Internal Rate of Return" at bounding box center [1008, 565] width 353 height 35
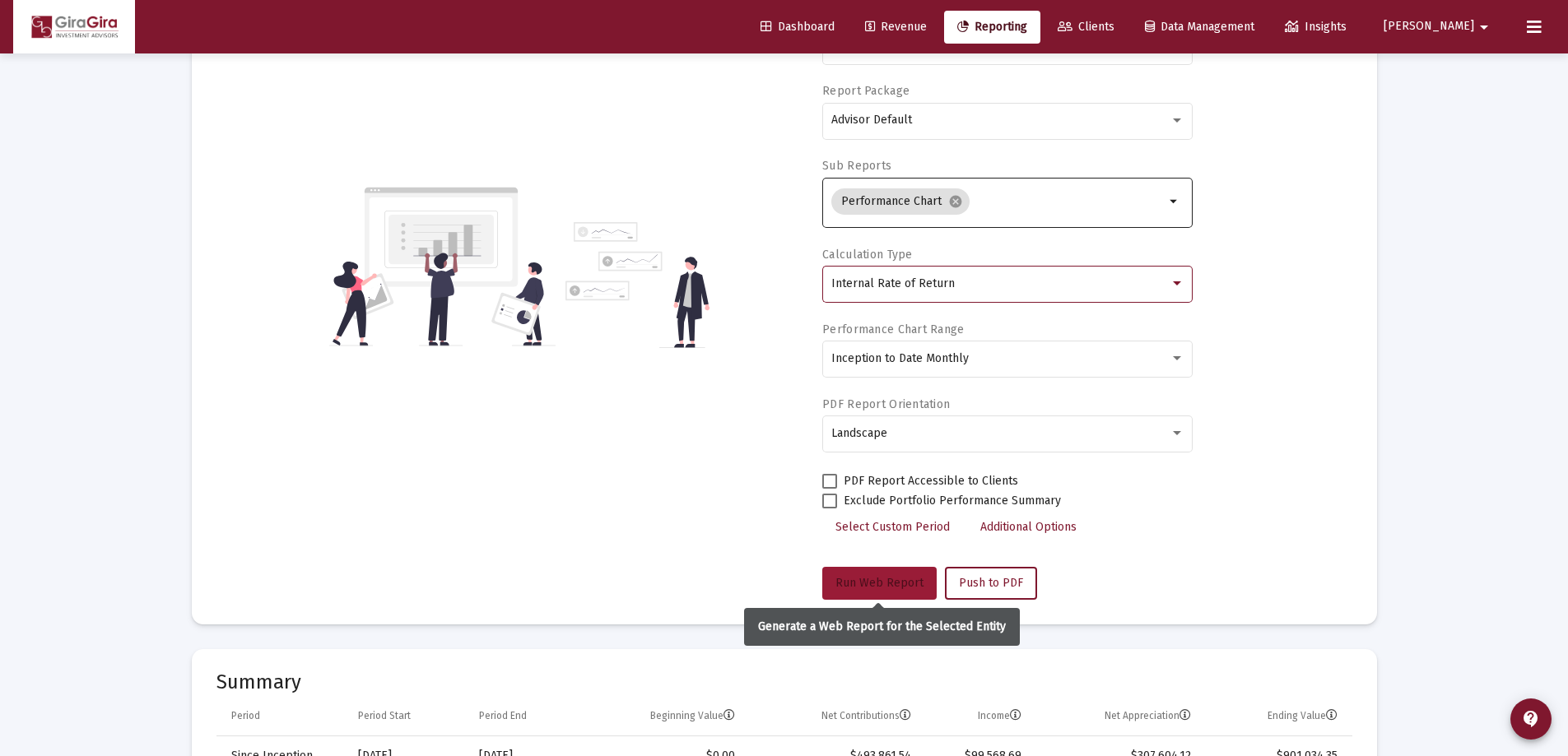
click at [879, 578] on span "Run Web Report" at bounding box center [878, 583] width 88 height 14
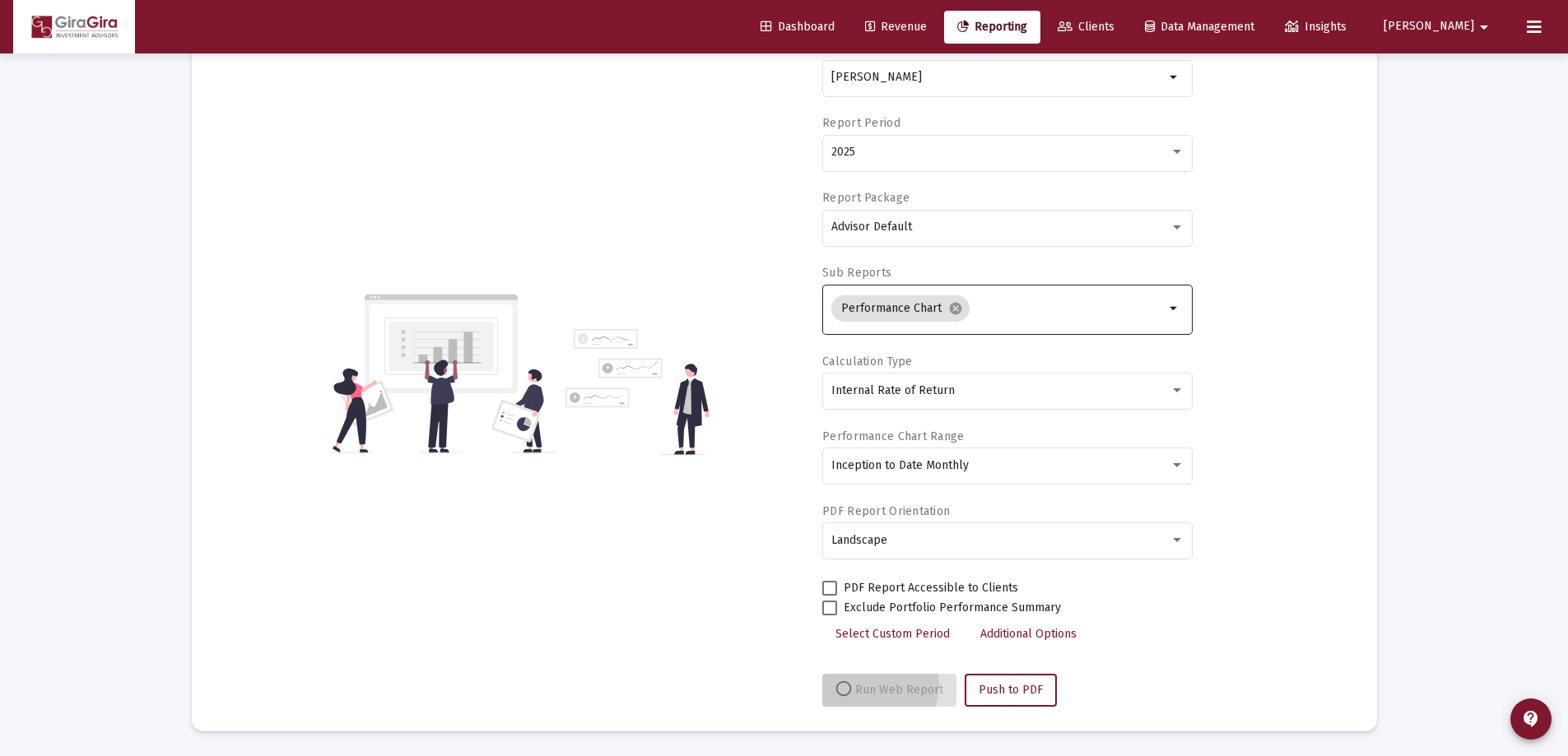
scroll to position [140, 0]
select select "View all"
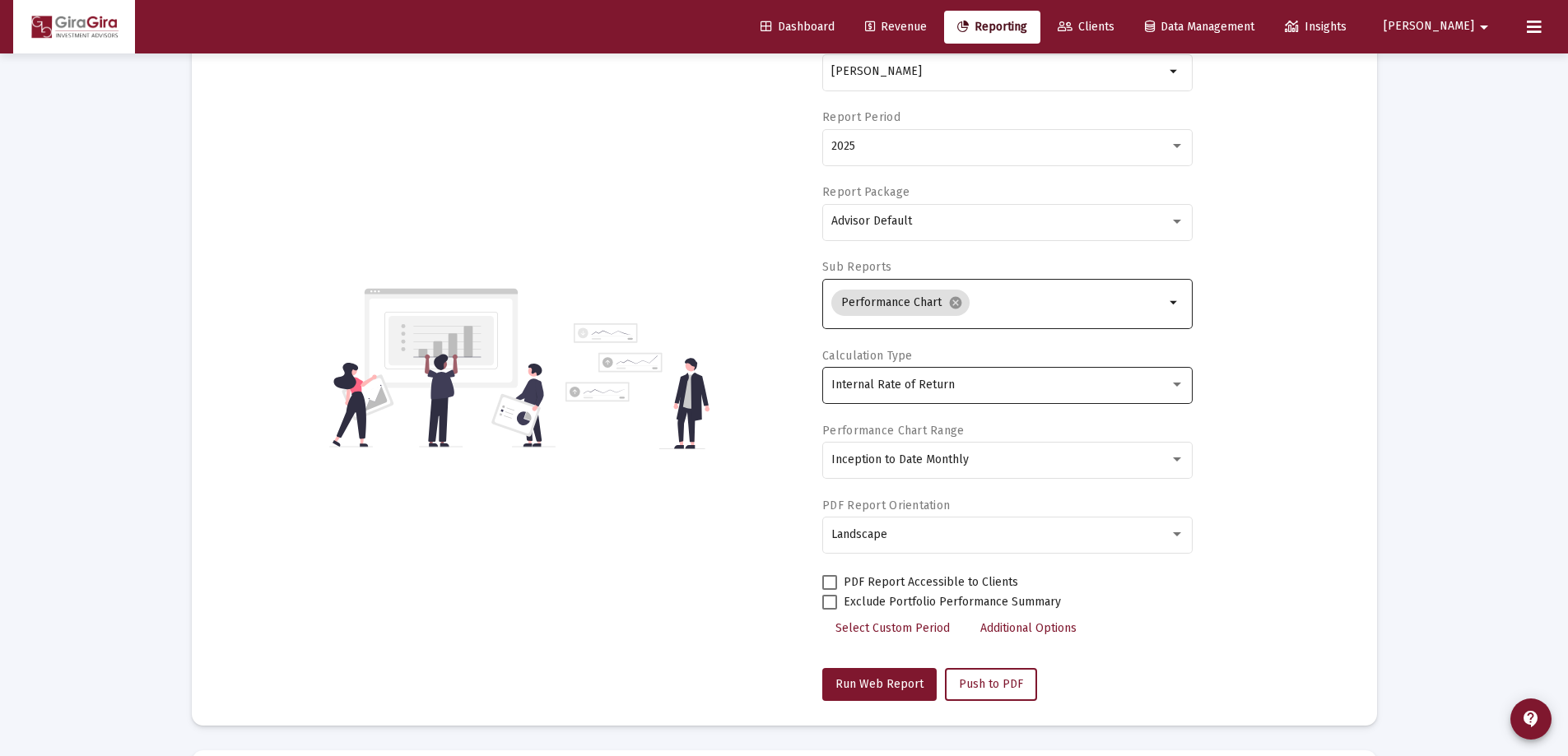
scroll to position [0, 0]
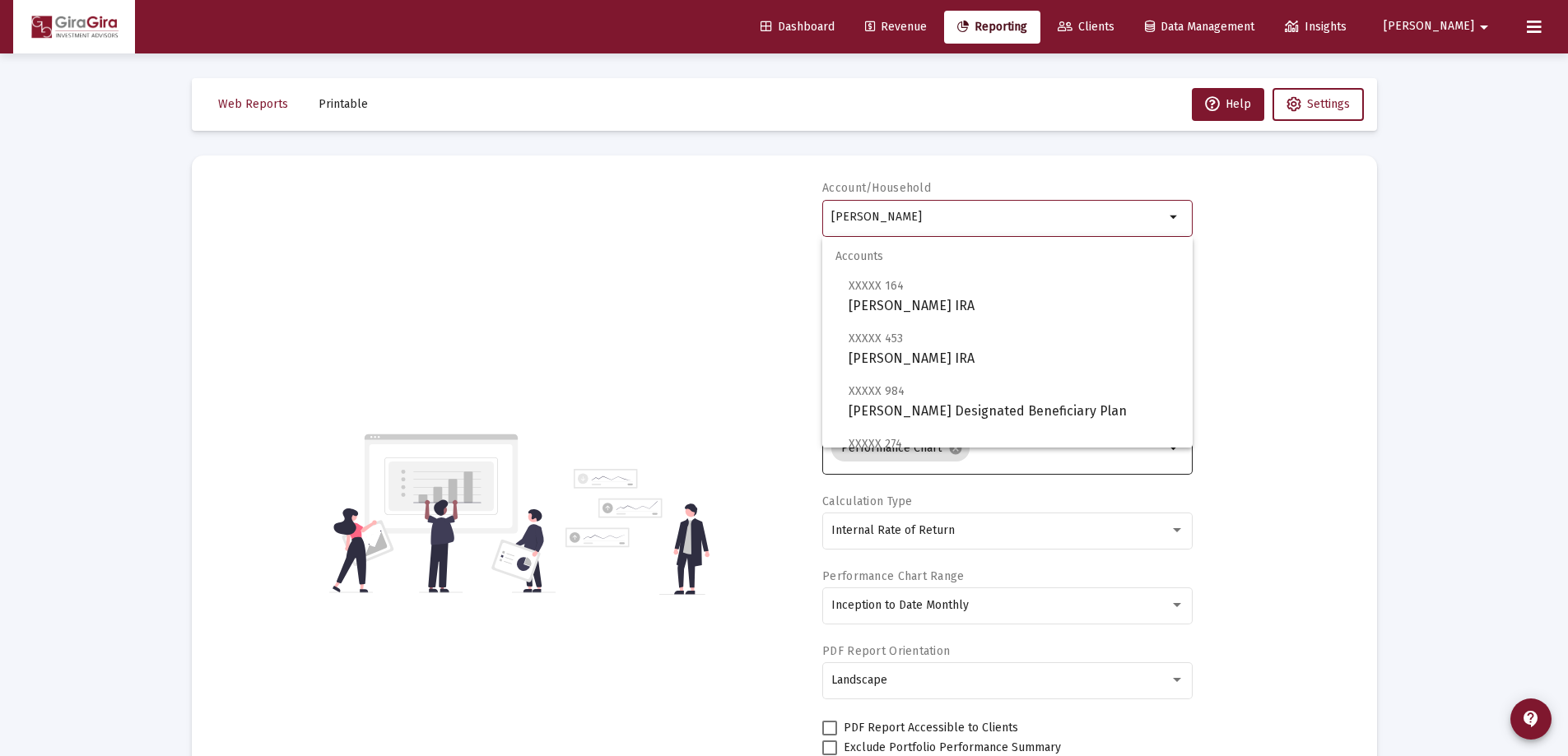
drag, startPoint x: 831, startPoint y: 212, endPoint x: 1806, endPoint y: 298, distance: 978.8
click at [1568, 298] on html "Dashboard Revenue Reporting Clients Data Management Insights [PERSON_NAME] Inte…" at bounding box center [784, 378] width 1568 height 756
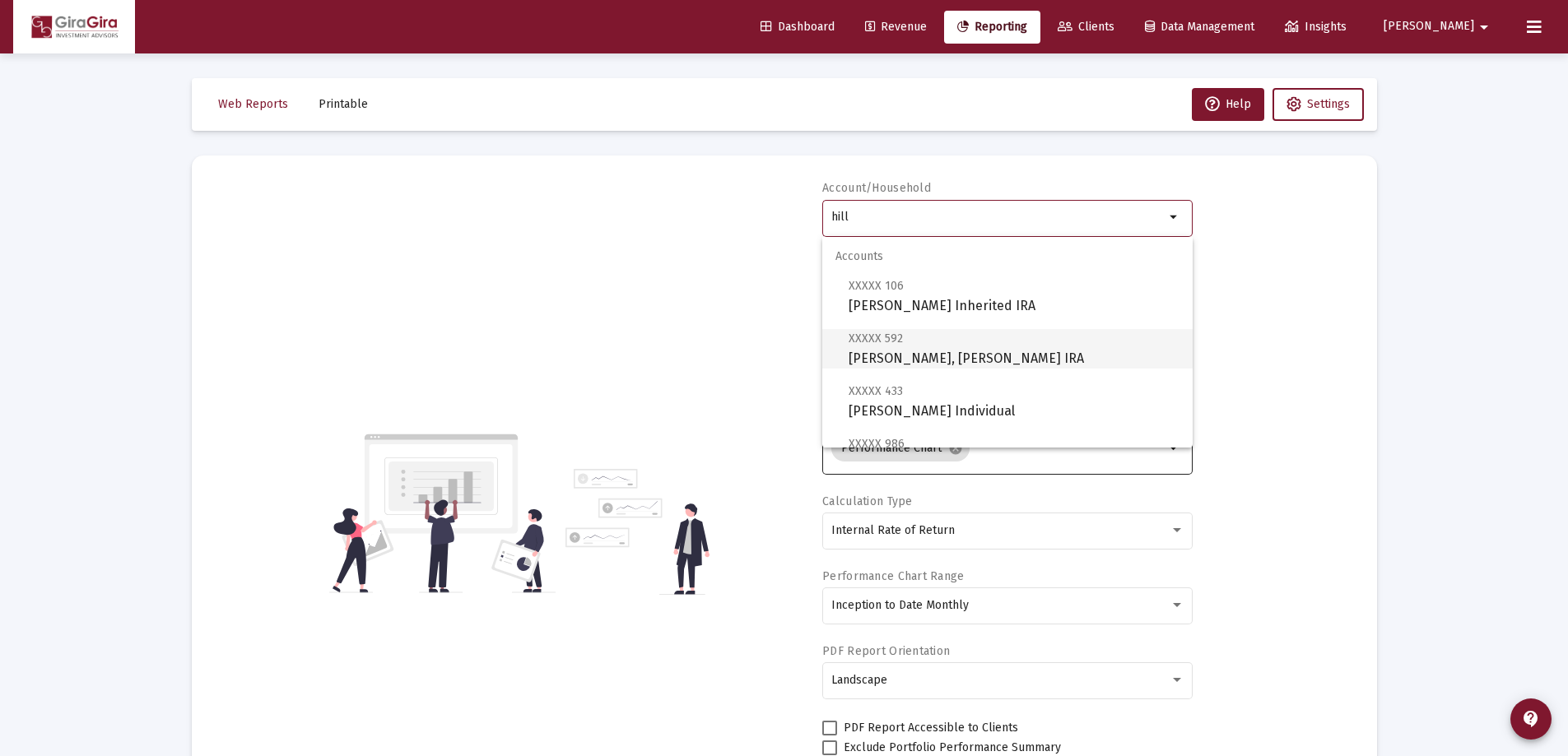
click at [962, 347] on span "XXXXX [STREET_ADDRESS][PERSON_NAME][PERSON_NAME] IRA" at bounding box center [1014, 349] width 331 height 41
type input "[PERSON_NAME], [PERSON_NAME] IRA"
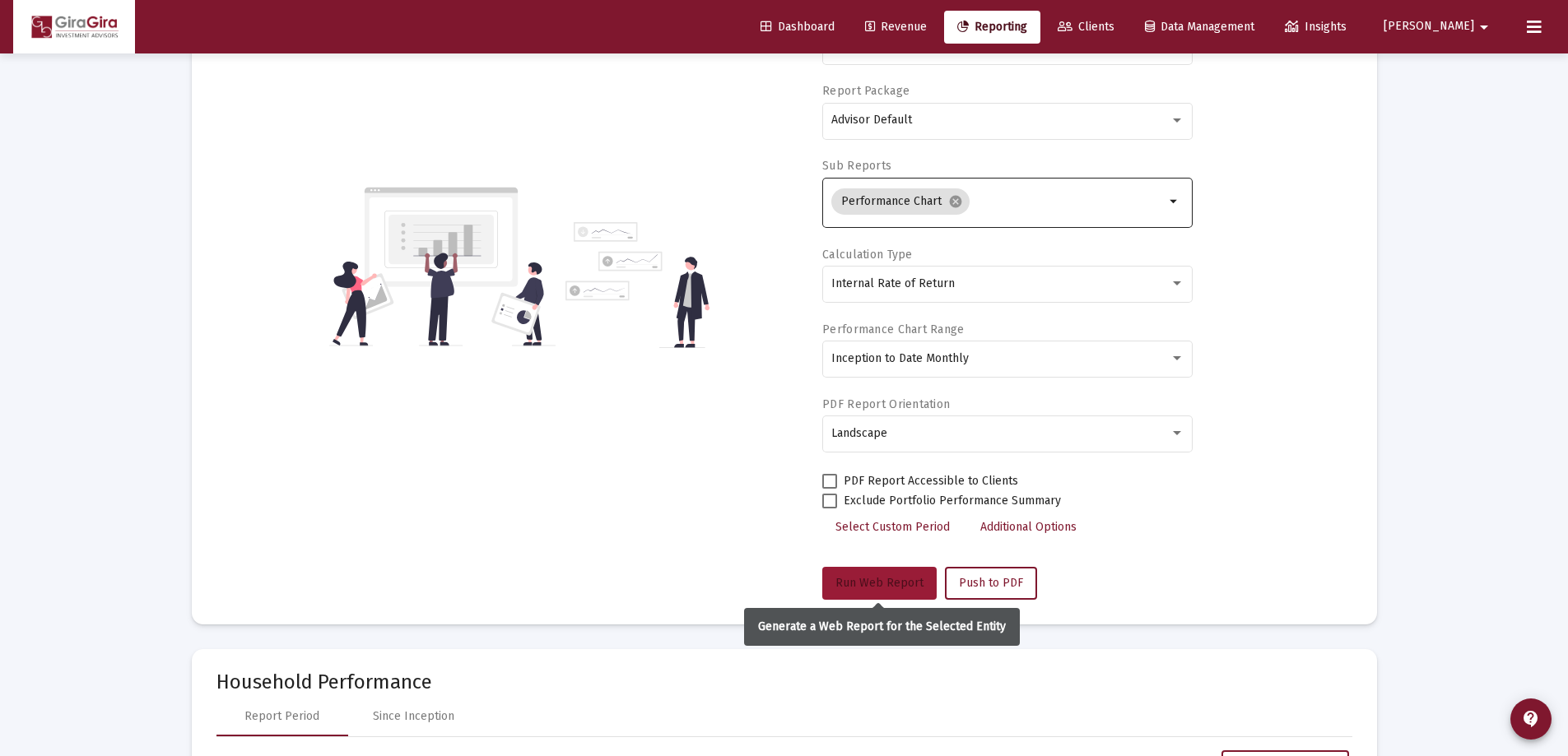
click at [876, 583] on span "Run Web Report" at bounding box center [878, 583] width 88 height 14
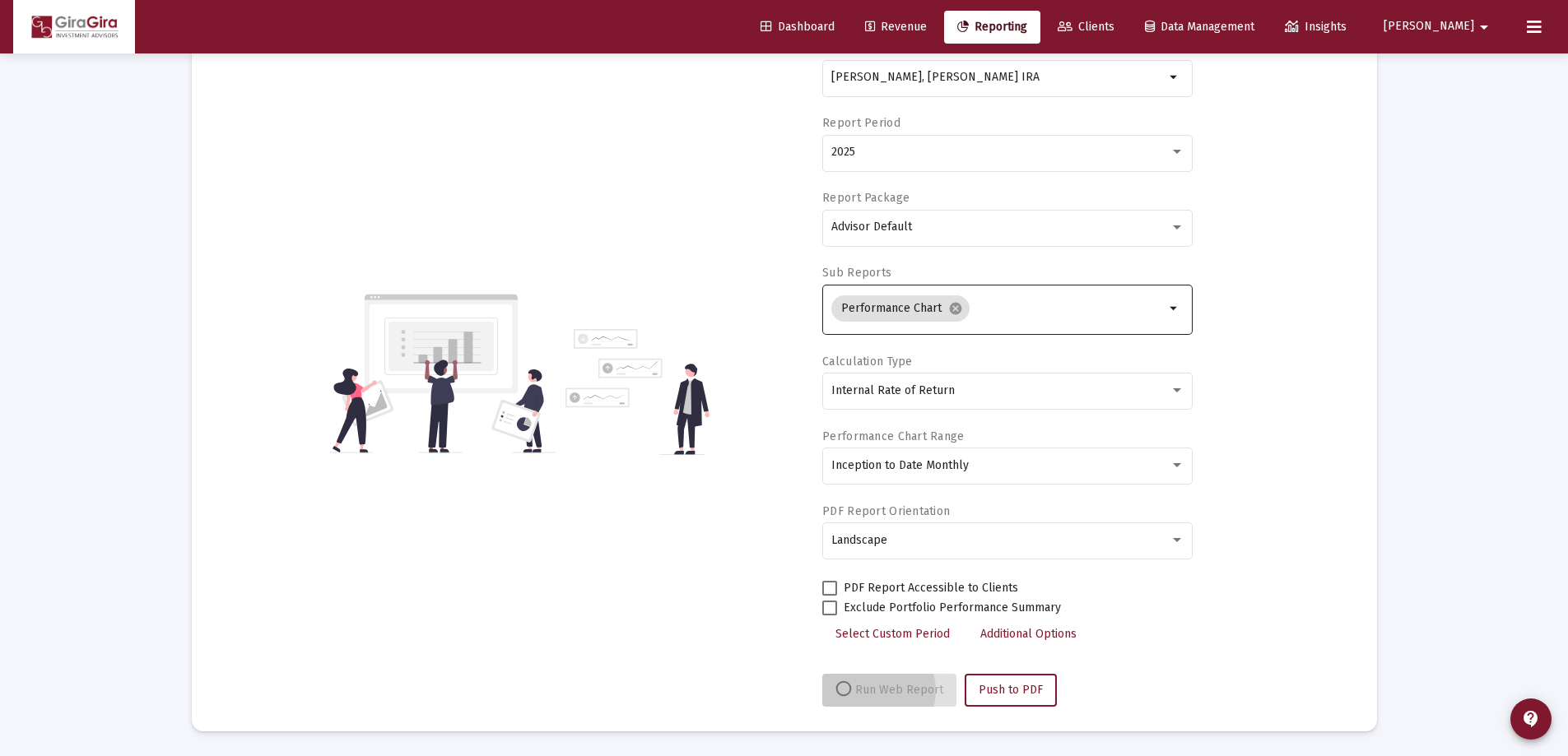
scroll to position [140, 0]
select select "View all"
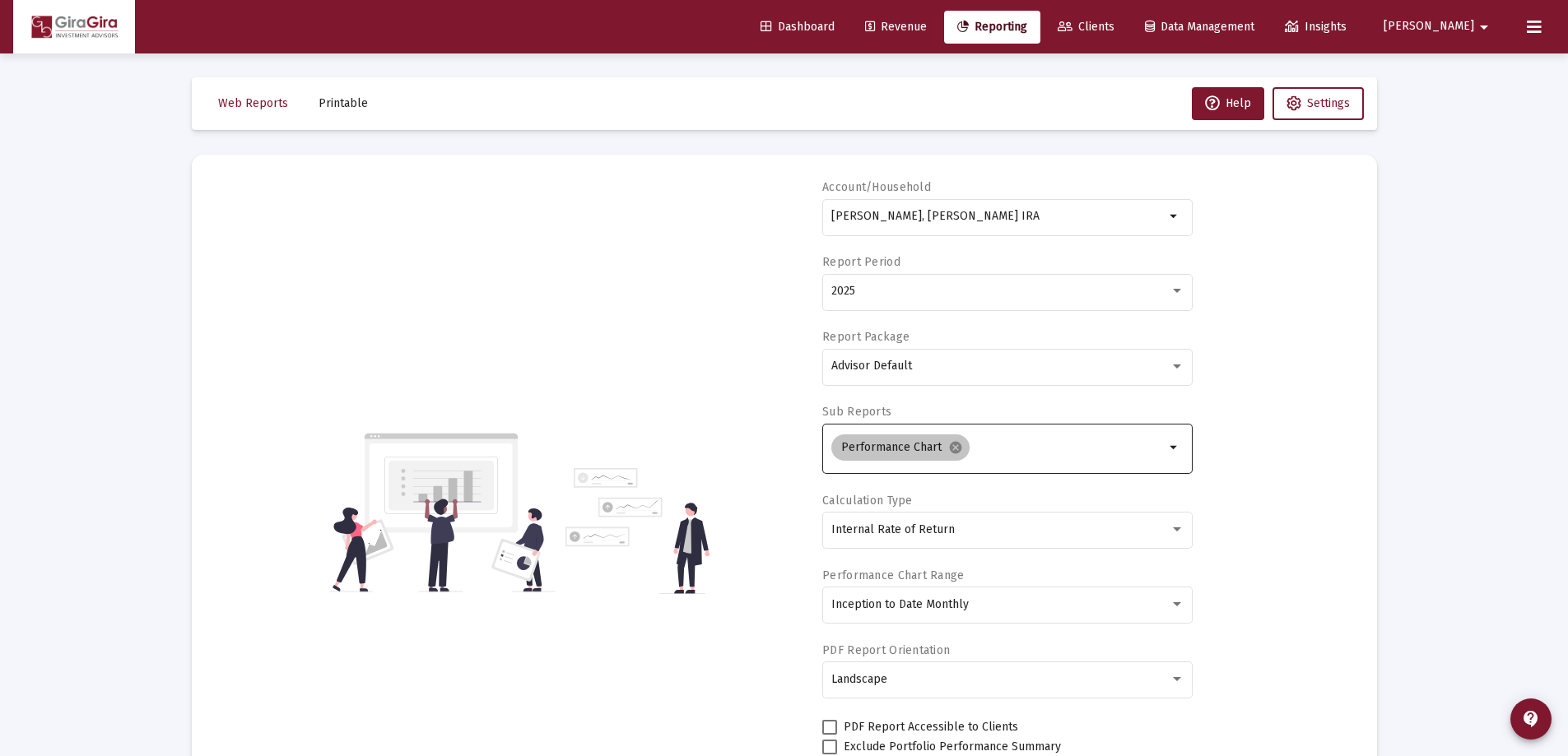
scroll to position [0, 0]
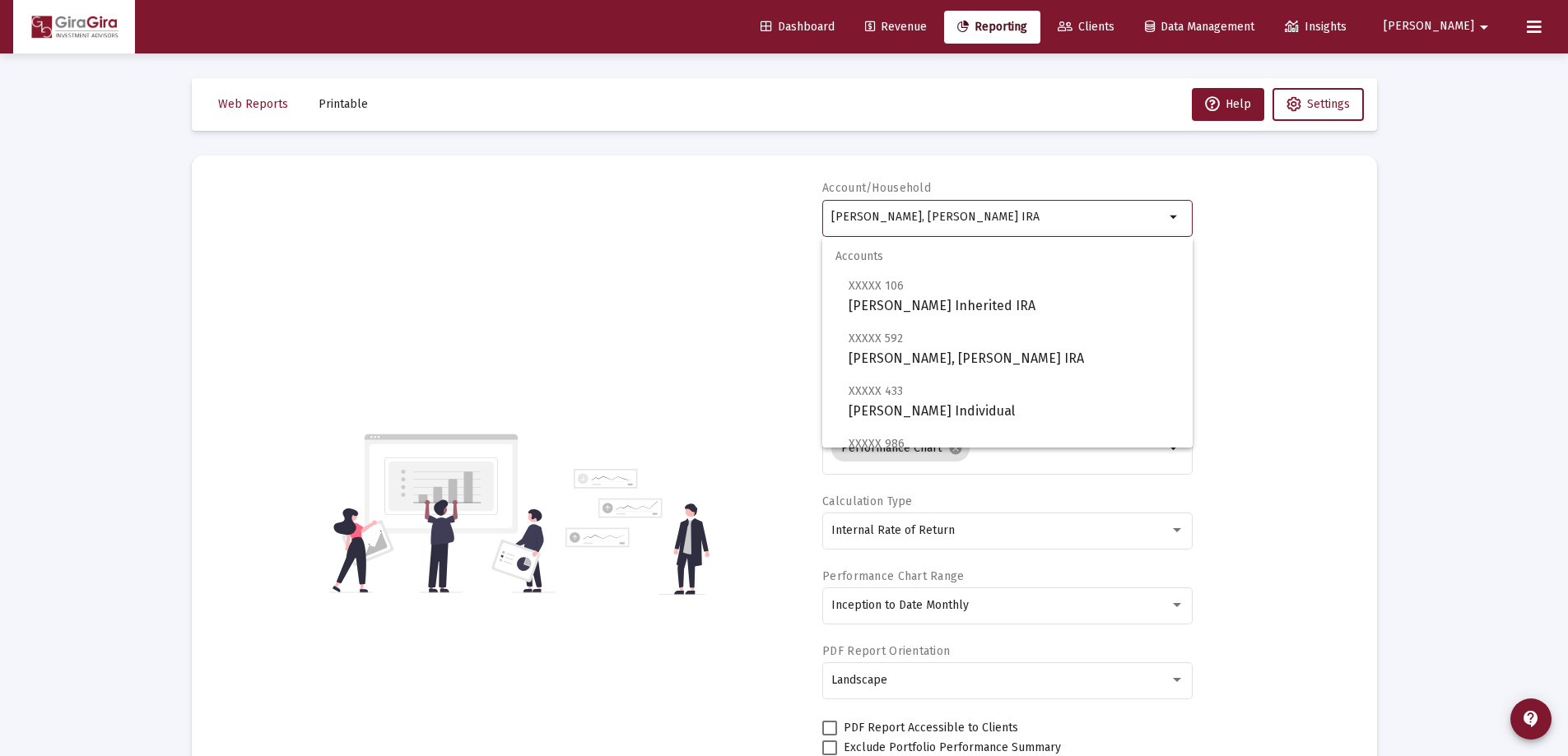
click at [870, 216] on input "[PERSON_NAME], [PERSON_NAME] IRA" at bounding box center [998, 217] width 333 height 13
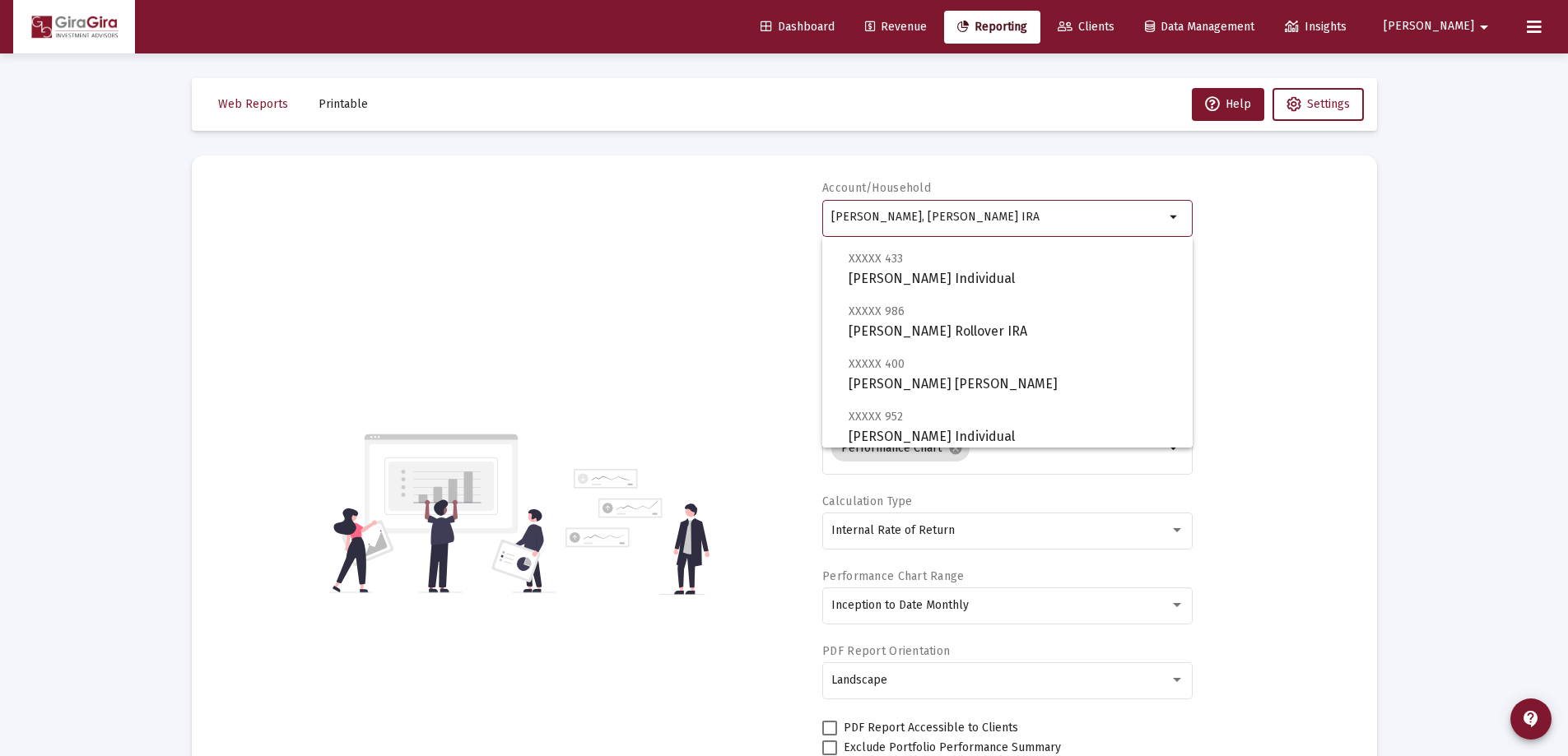
scroll to position [165, 0]
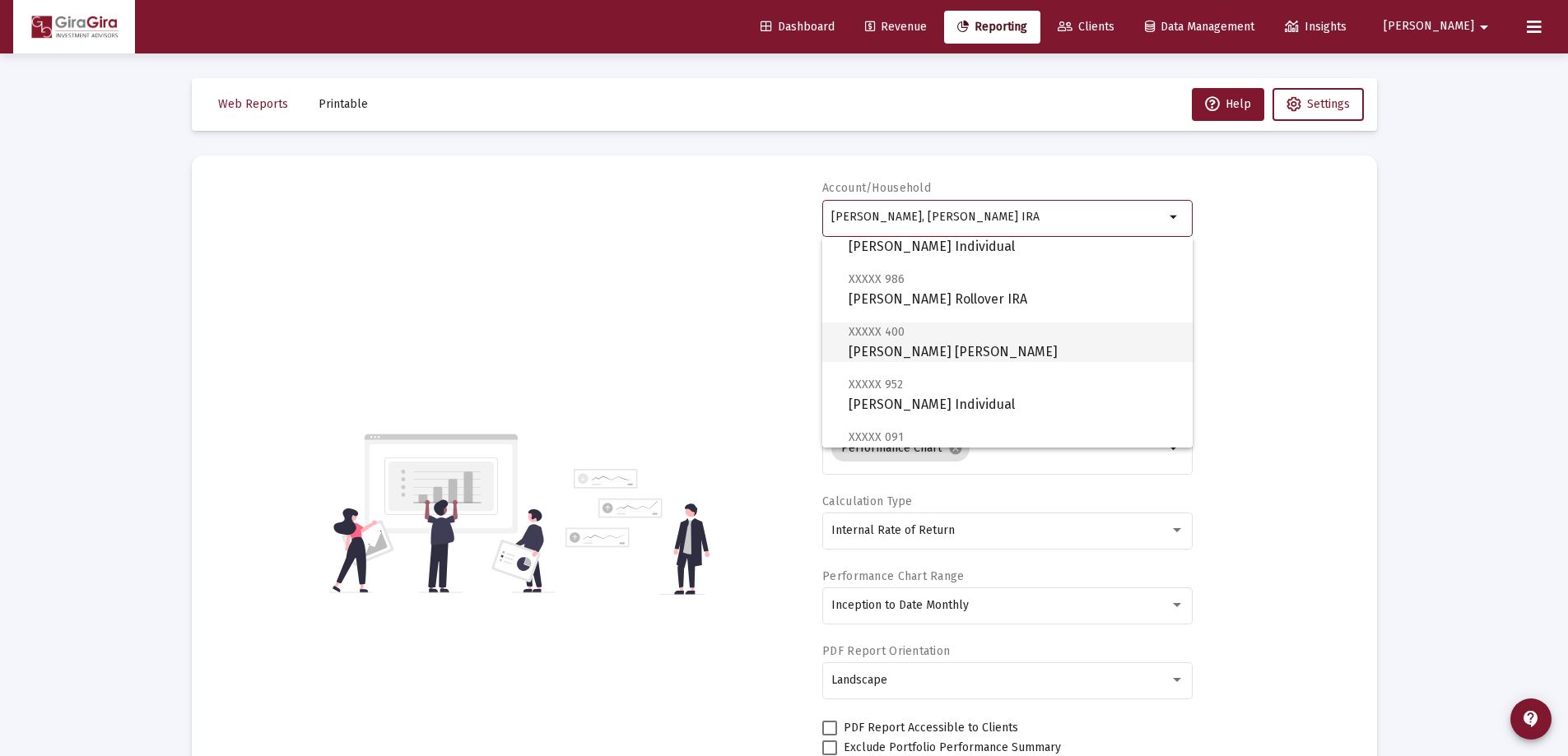
click at [933, 344] on span "XXXXX 400 [PERSON_NAME] [PERSON_NAME]" at bounding box center [1014, 342] width 331 height 41
type input "[PERSON_NAME] [PERSON_NAME]"
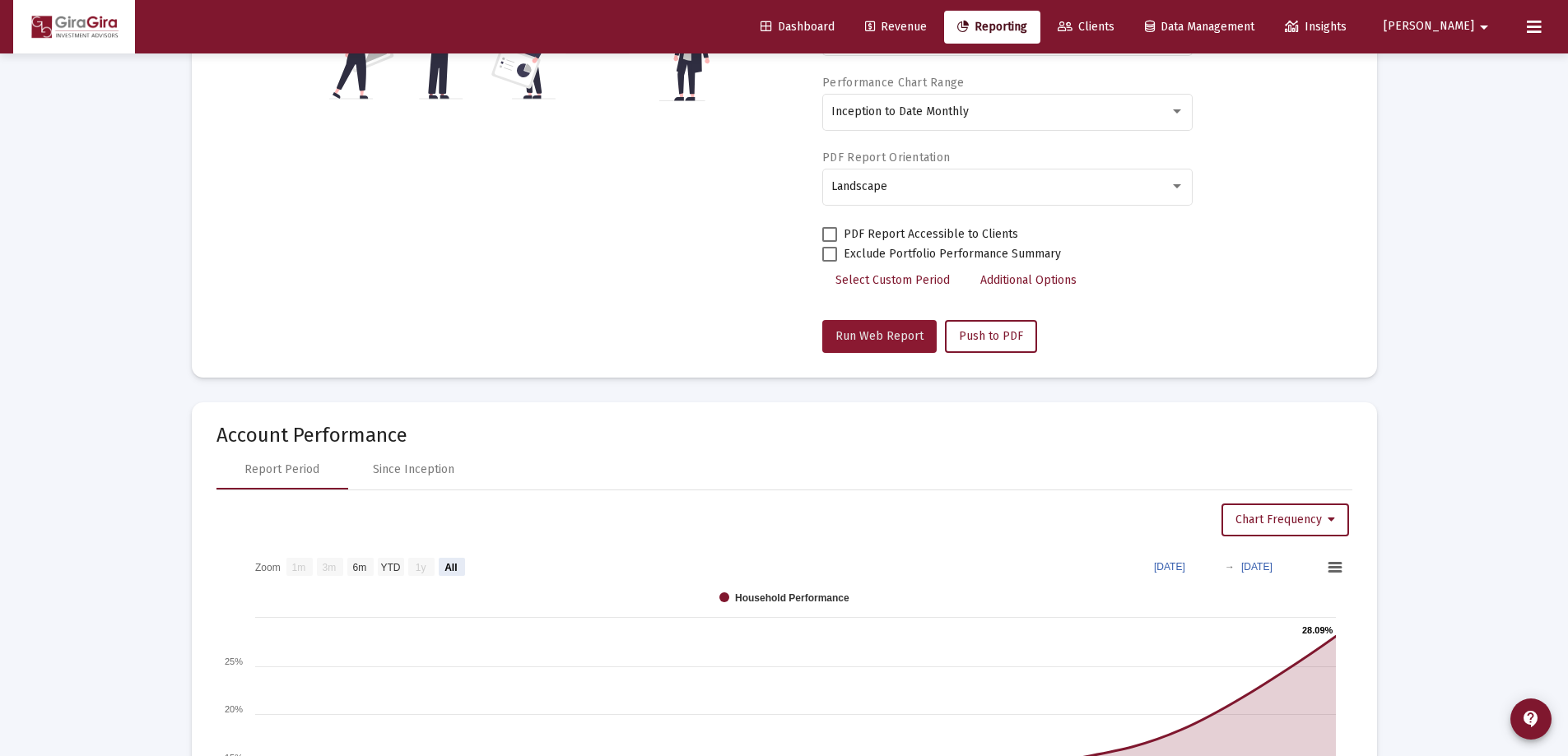
click at [912, 340] on span "Run Web Report" at bounding box center [878, 336] width 88 height 14
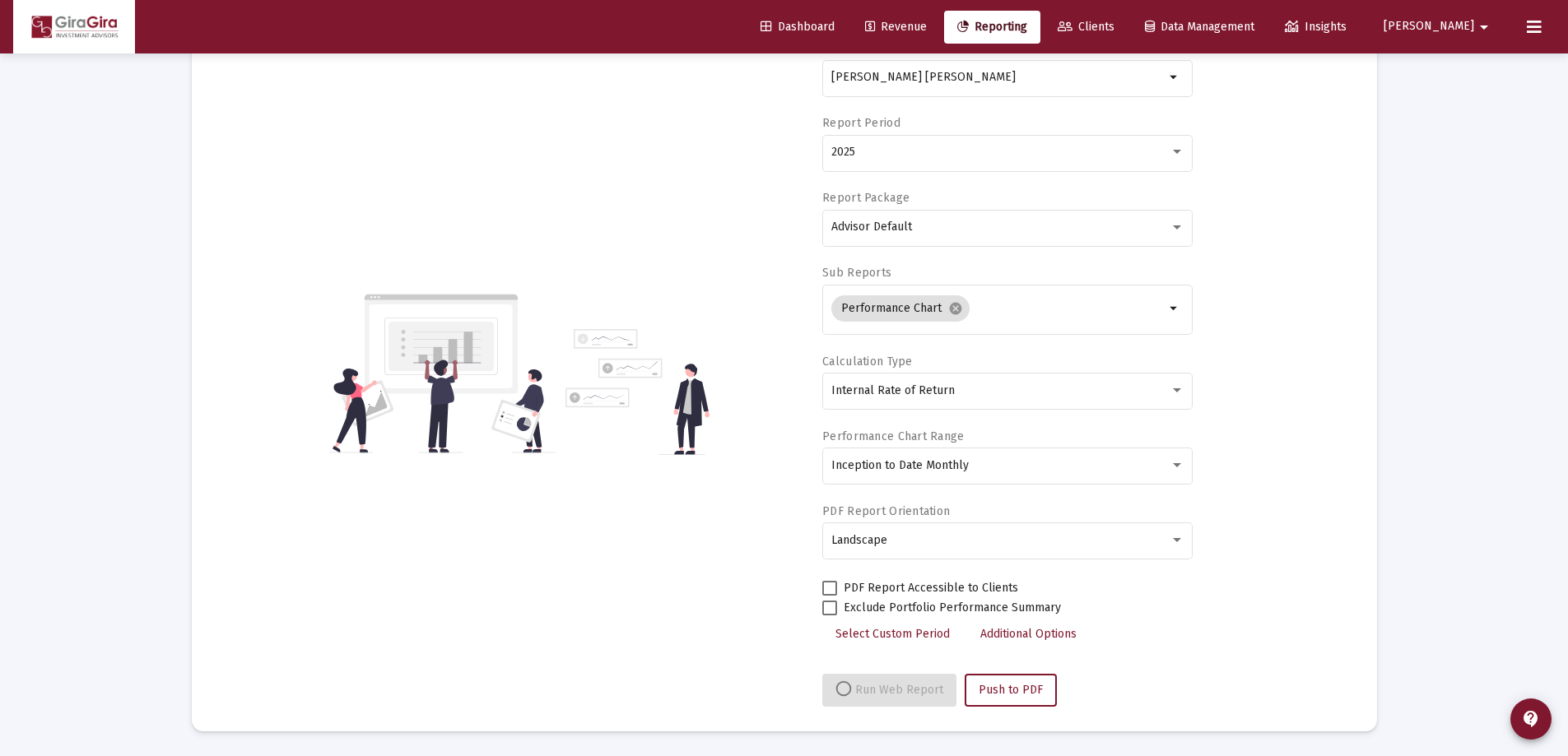
select select "View all"
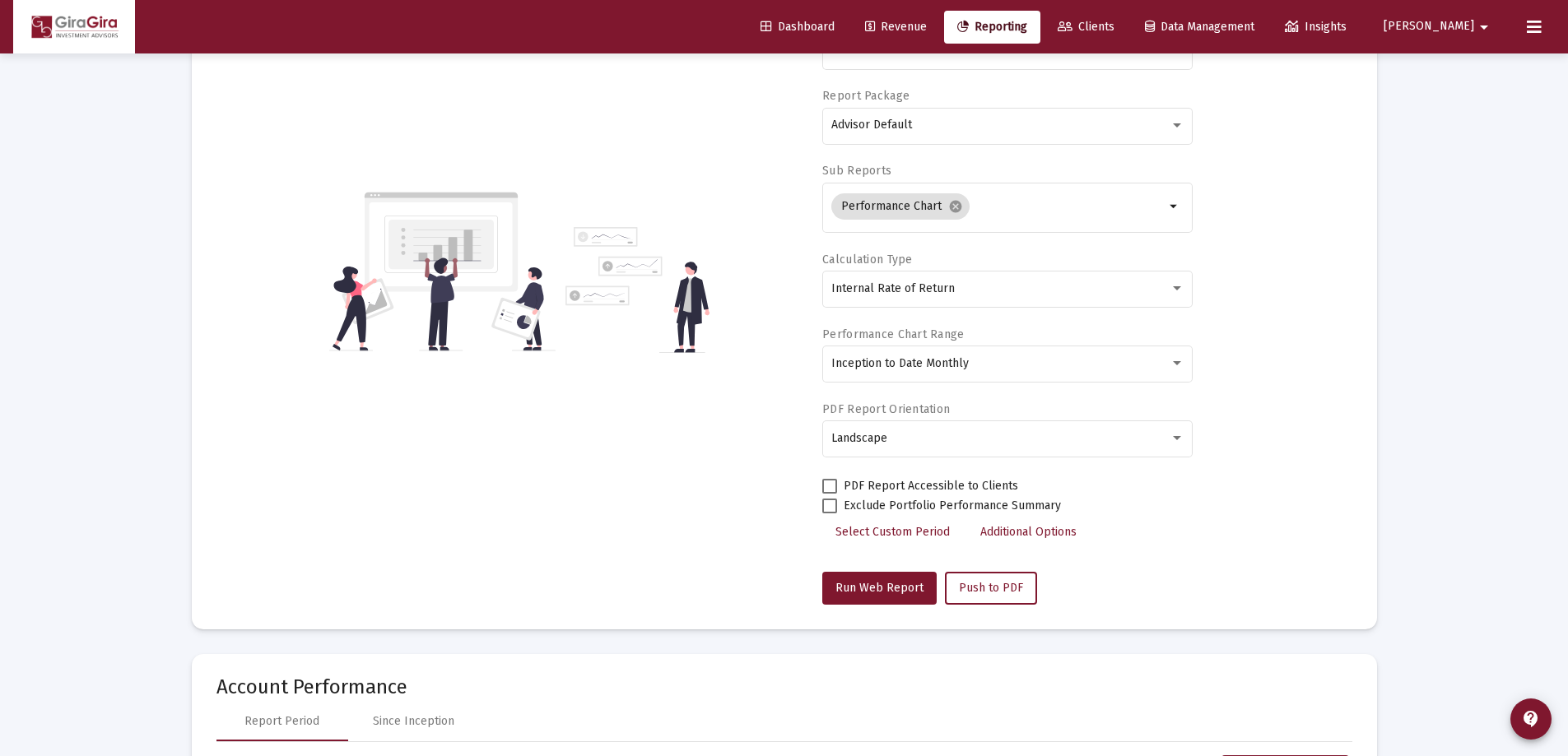
scroll to position [0, 0]
